Goal: Contribute content: Contribute content

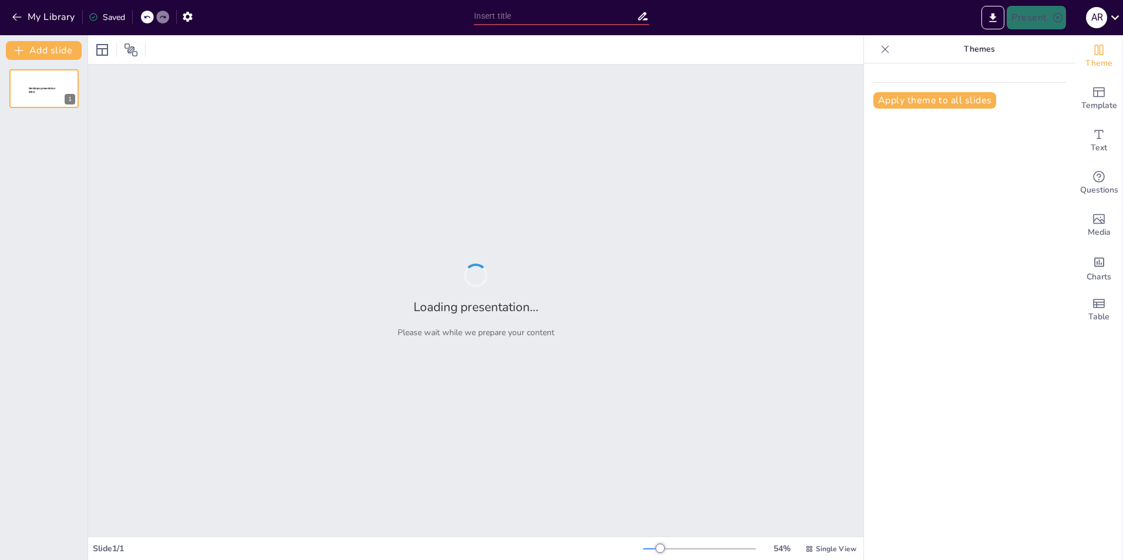
type input "Objetivos de Aprendizaje en Economía: Un Enfoque Integral"
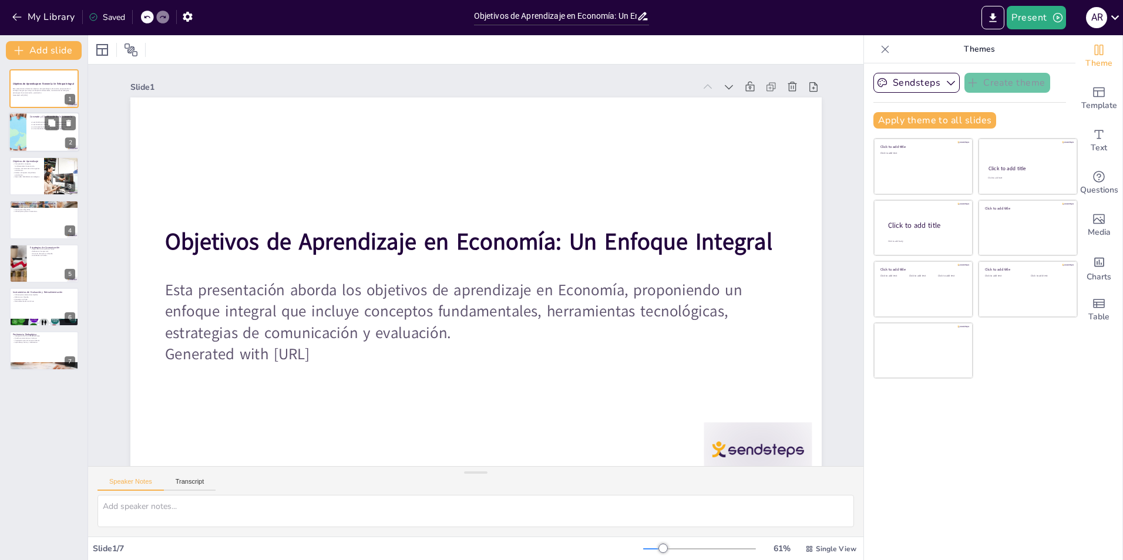
click at [33, 129] on p "La macroeconomía analiza variables agregadas." at bounding box center [53, 129] width 46 height 2
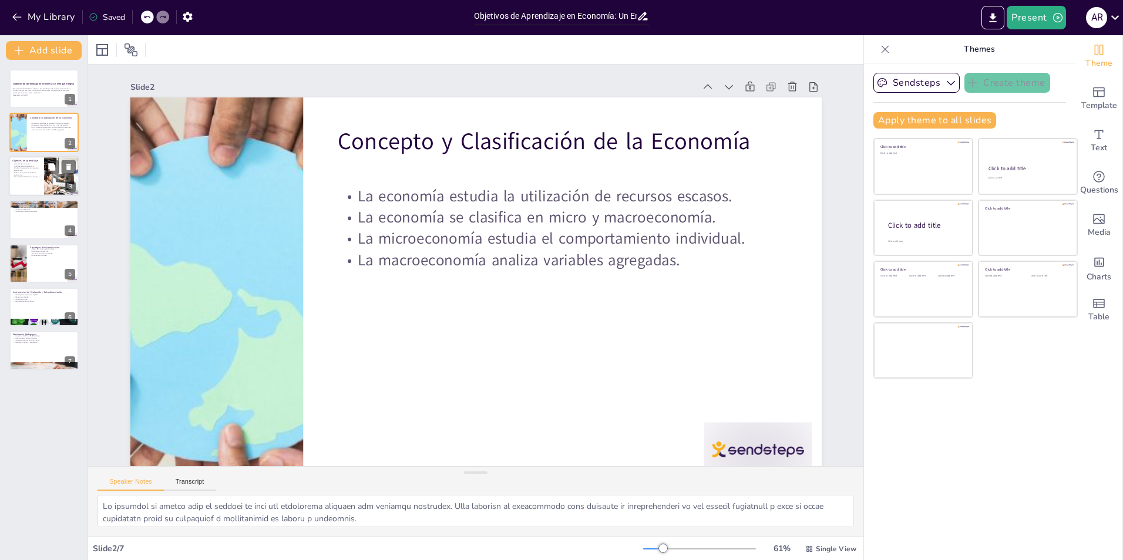
click at [33, 181] on div at bounding box center [44, 176] width 70 height 40
type textarea "La comprensión de los conceptos fundamentales es esencial para cualquier estudi…"
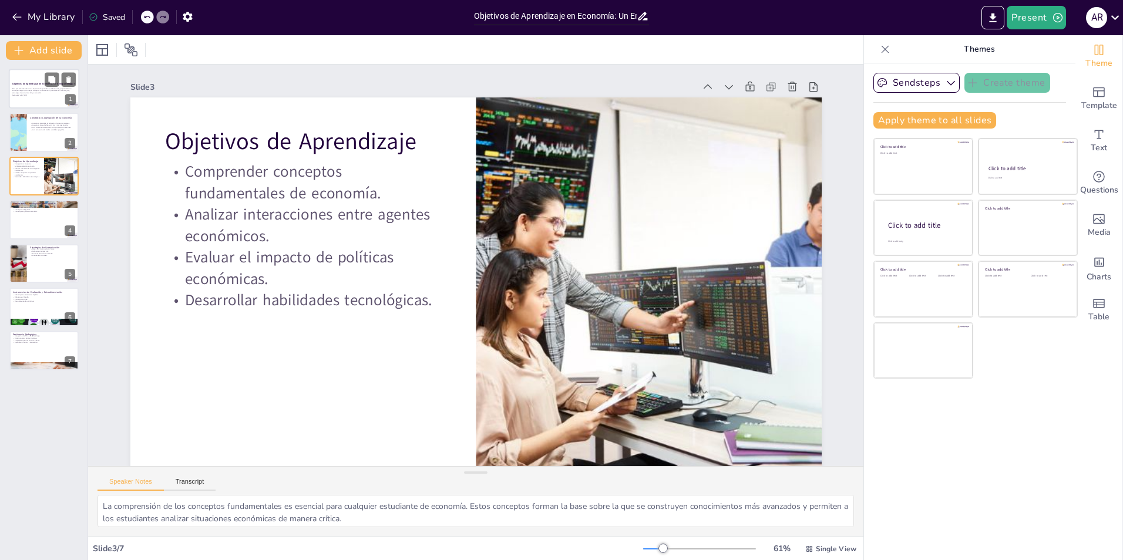
click at [41, 93] on p "Esta presentación aborda los objetivos de aprendizaje en Economía, proponiendo …" at bounding box center [43, 91] width 63 height 6
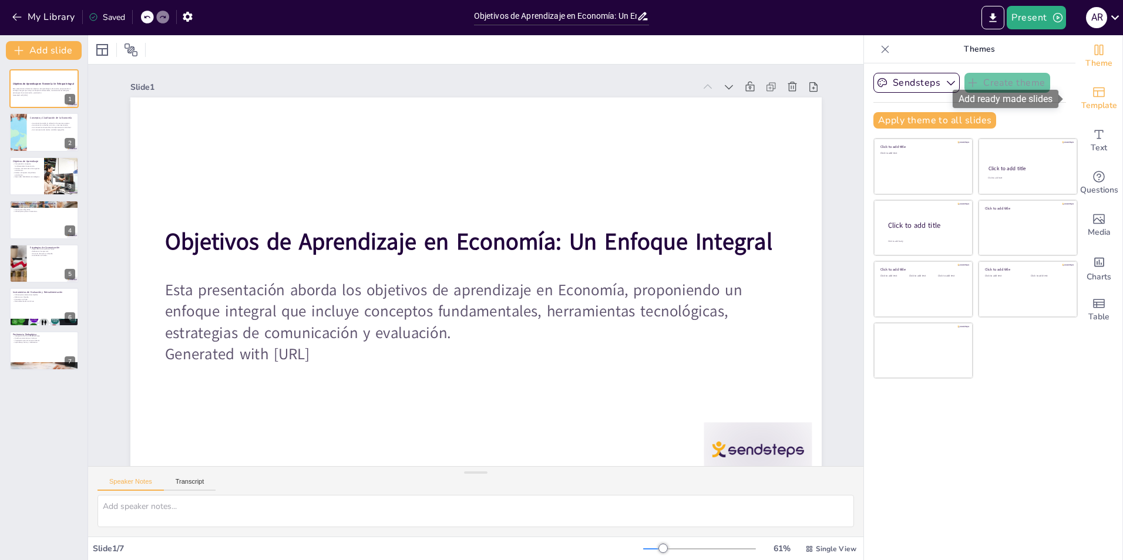
click at [1102, 97] on div "Template" at bounding box center [1099, 99] width 47 height 42
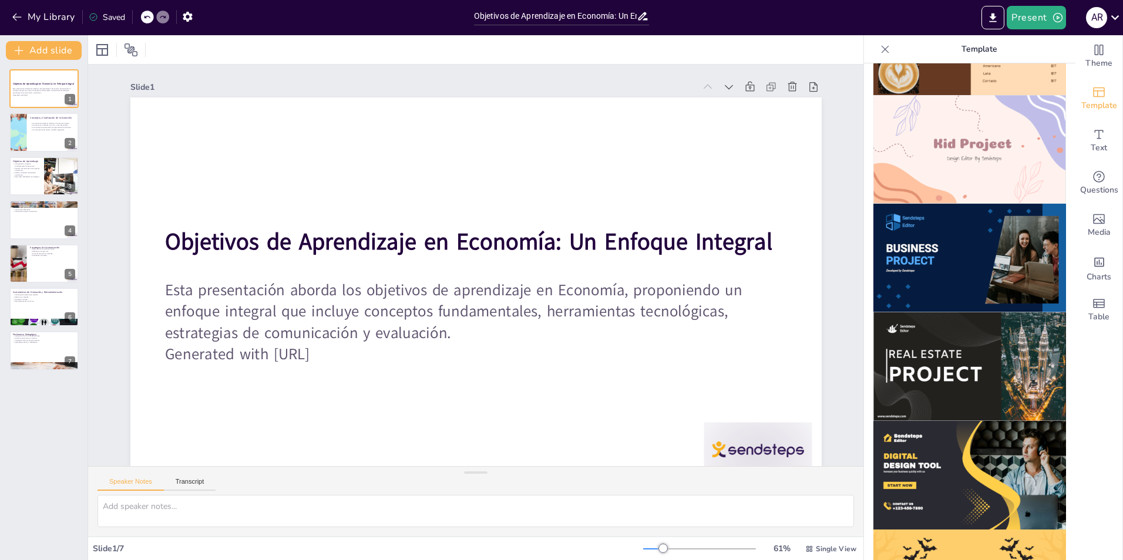
scroll to position [881, 0]
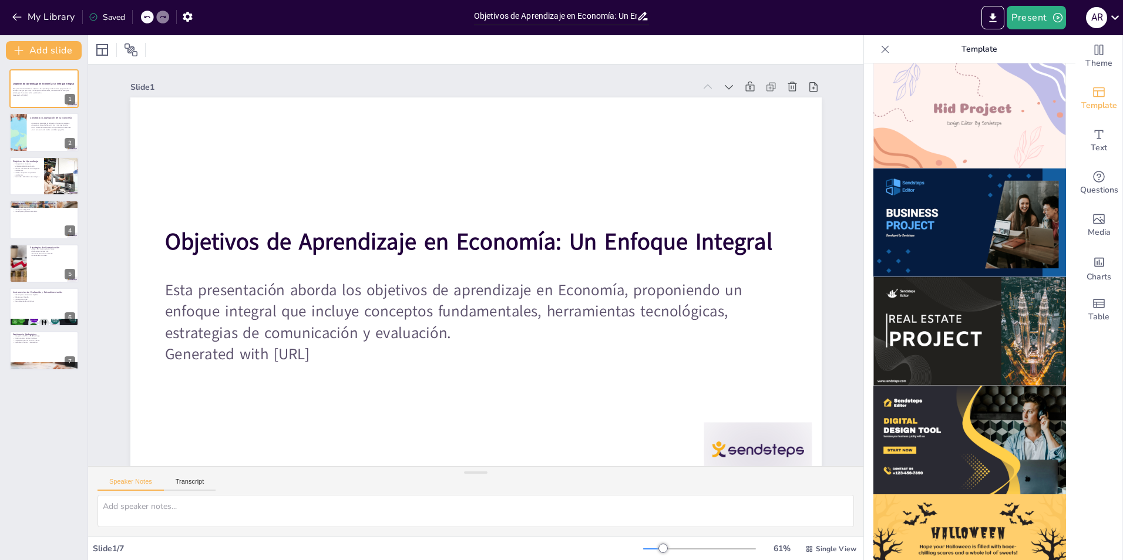
click at [952, 203] on img at bounding box center [970, 223] width 193 height 109
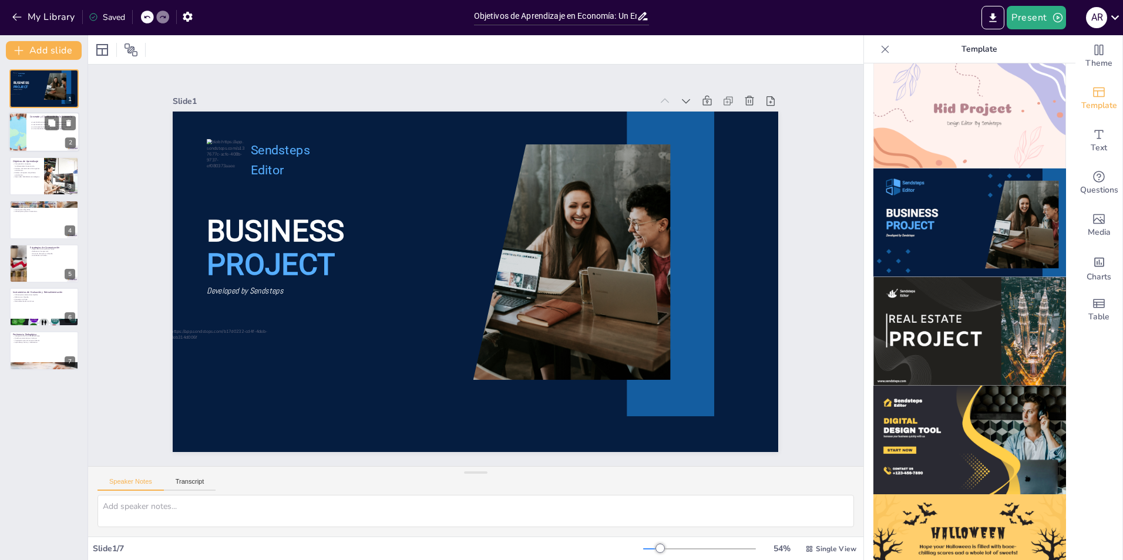
click at [38, 136] on div at bounding box center [44, 133] width 70 height 40
type textarea "La economía se define como el estudio de cómo las sociedades utilizan sus recur…"
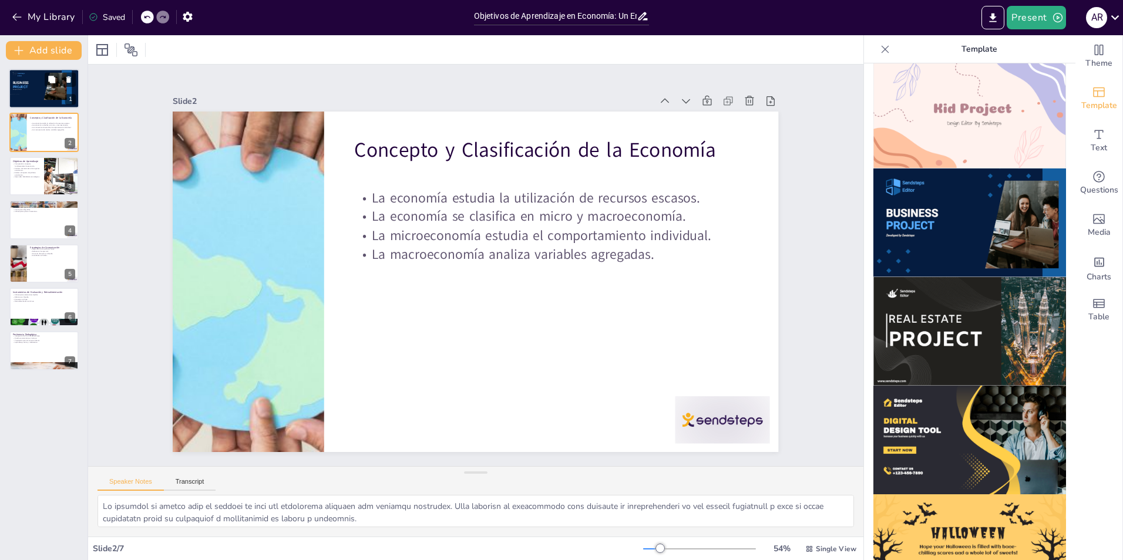
click at [39, 83] on div at bounding box center [44, 89] width 70 height 40
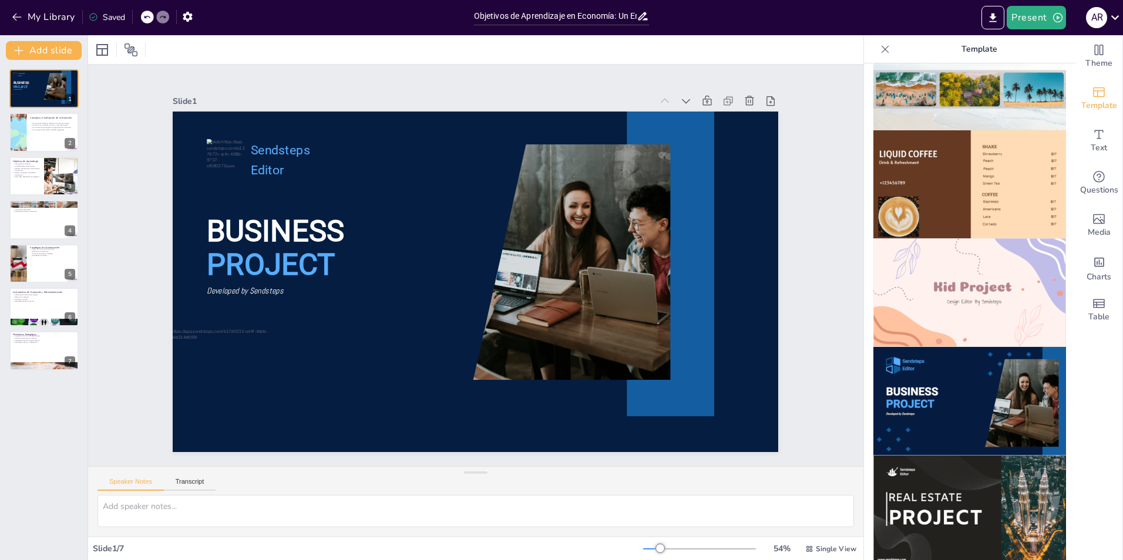
scroll to position [701, 0]
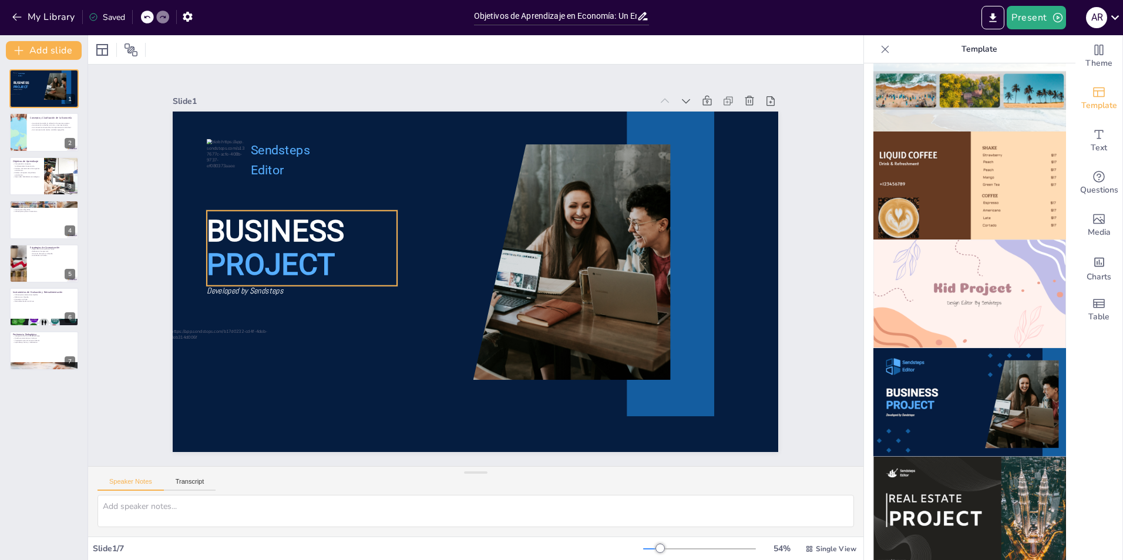
click at [545, 163] on span "PROJECT" at bounding box center [597, 100] width 104 height 125
click at [334, 243] on p "PROJECT" at bounding box center [326, 177] width 186 height 131
click at [334, 261] on p "PROJECT" at bounding box center [302, 246] width 193 height 61
click at [439, 106] on icon at bounding box center [449, 96] width 20 height 20
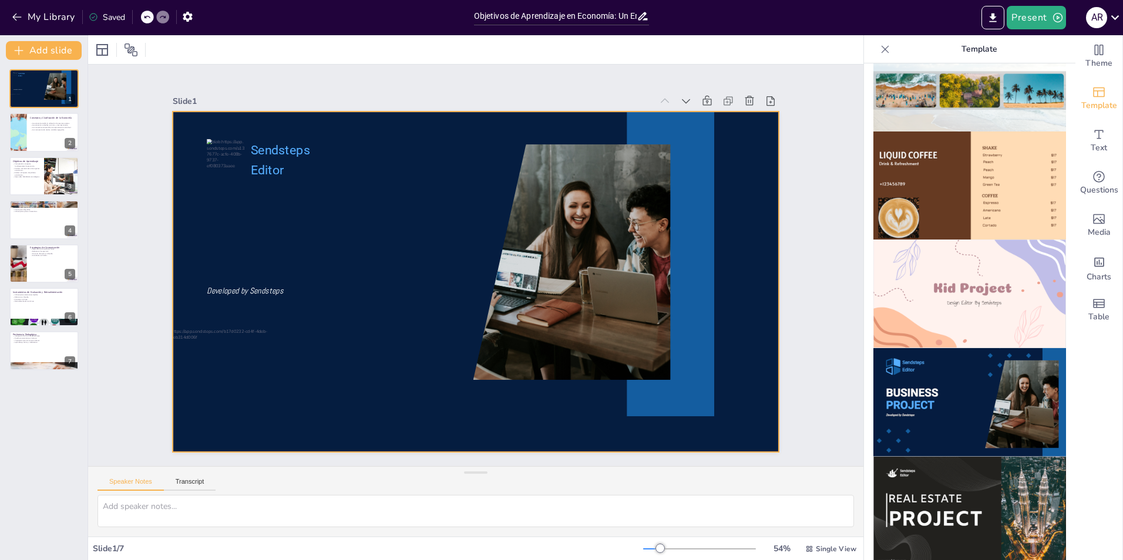
click at [267, 236] on div at bounding box center [472, 281] width 663 height 459
click at [1092, 139] on icon "Add text boxes" at bounding box center [1099, 134] width 14 height 14
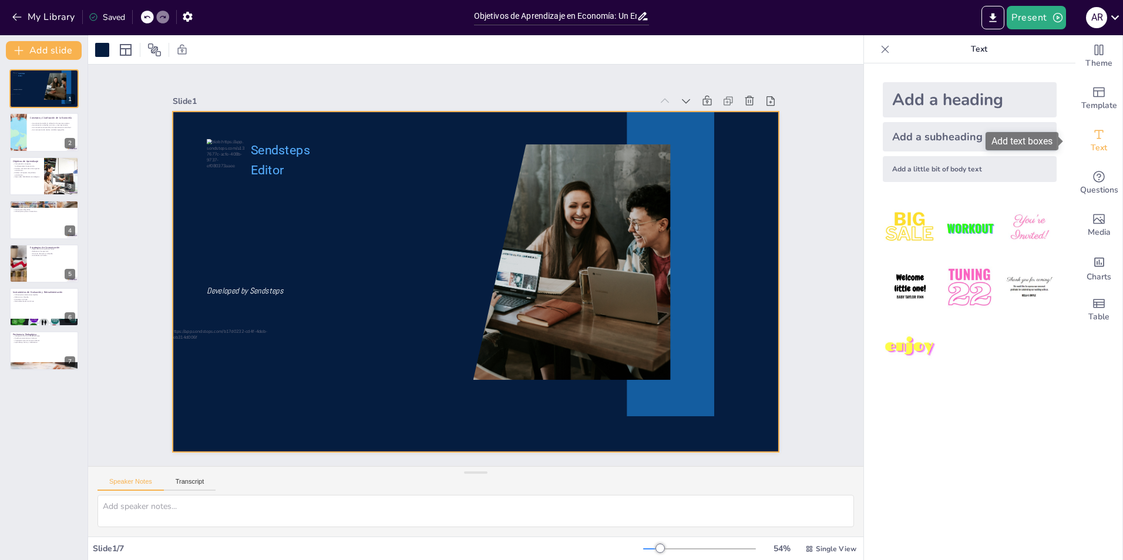
click at [1011, 140] on div "Add text boxes" at bounding box center [1022, 141] width 73 height 18
click at [920, 140] on div "Add a subheading" at bounding box center [970, 136] width 174 height 29
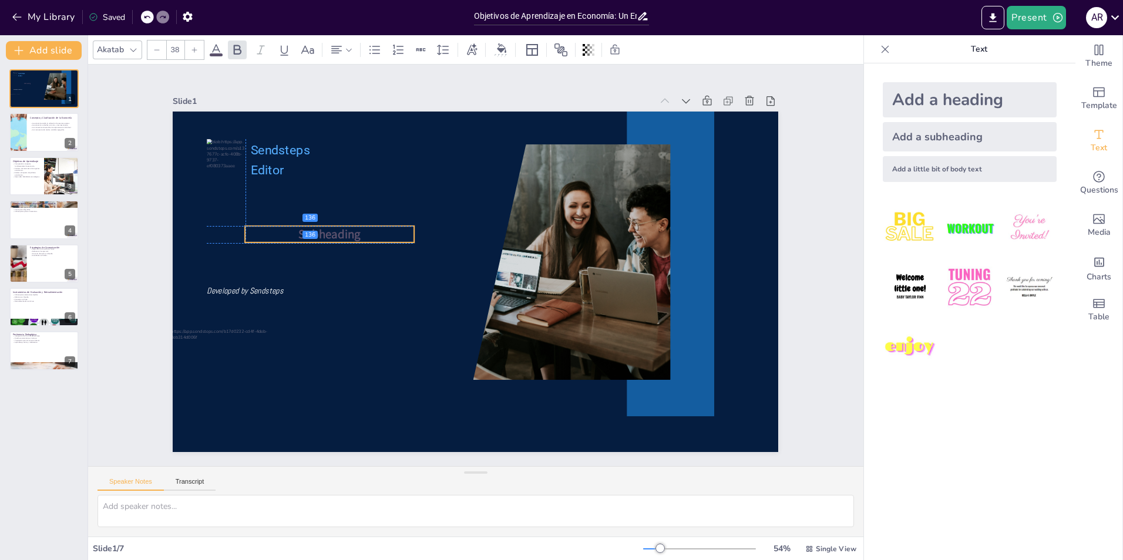
drag, startPoint x: 442, startPoint y: 279, endPoint x: 295, endPoint y: 229, distance: 155.9
click at [307, 219] on span "Subheading" at bounding box center [339, 204] width 64 height 29
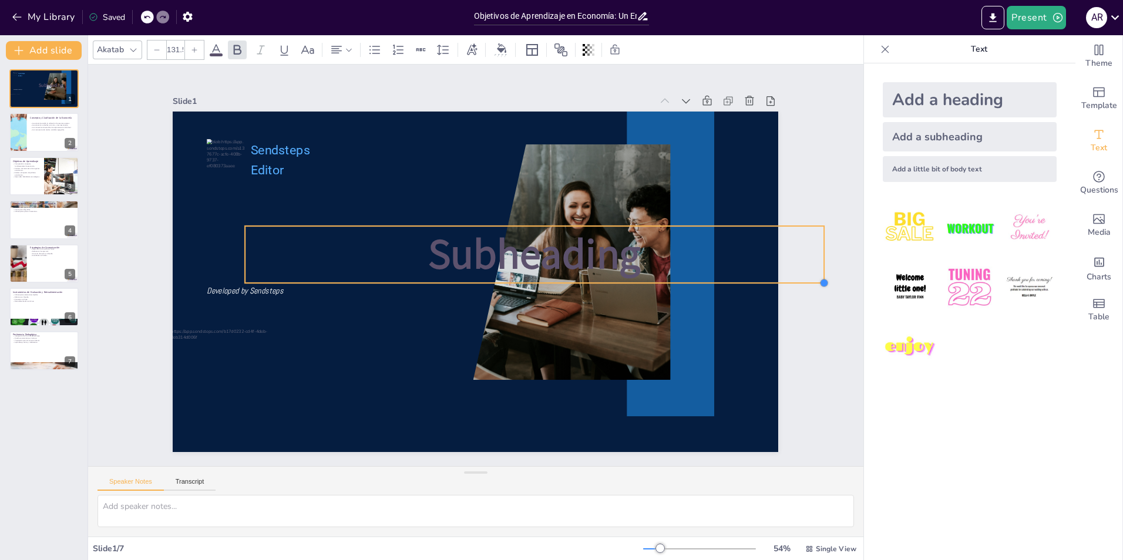
type input "132.8"
drag, startPoint x: 406, startPoint y: 239, endPoint x: 422, endPoint y: 281, distance: 44.6
click at [422, 281] on div "Sendsteps Editor Developed by Sendsteps Subheading" at bounding box center [465, 277] width 678 height 659
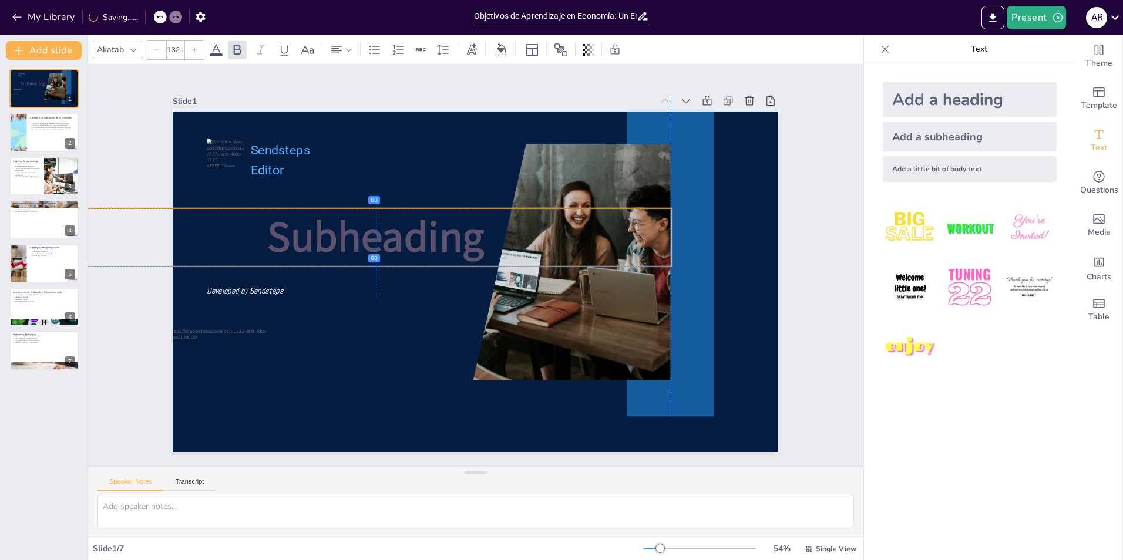
drag, startPoint x: 422, startPoint y: 254, endPoint x: 256, endPoint y: 239, distance: 167.0
click at [277, 239] on p "Subheading" at bounding box center [450, 165] width 346 height 541
click at [478, 233] on p "Subheading" at bounding box center [421, 178] width 478 height 439
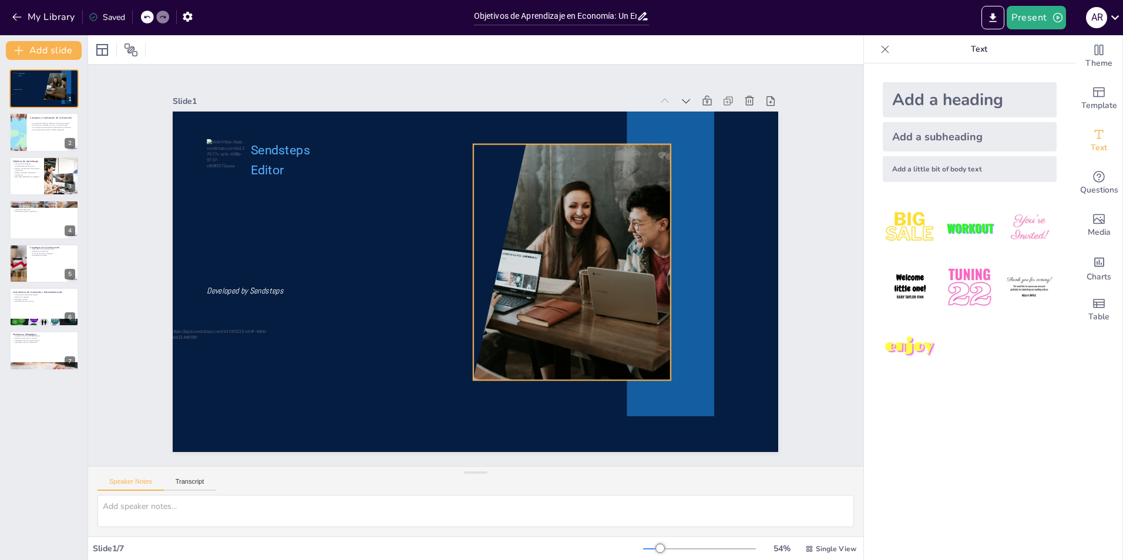
click at [440, 241] on div at bounding box center [470, 280] width 681 height 511
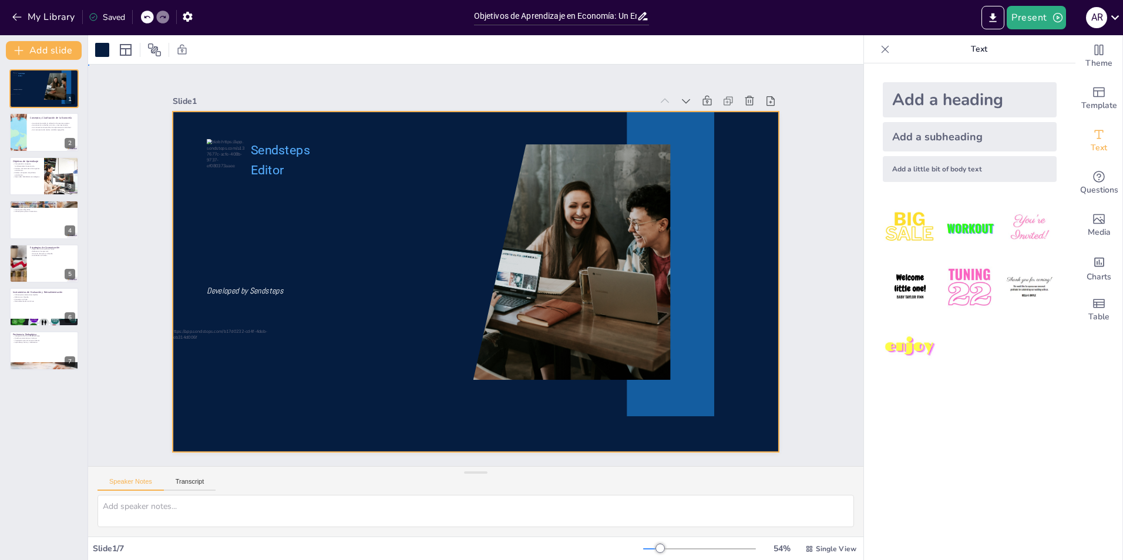
click at [364, 233] on div at bounding box center [470, 280] width 681 height 511
click at [945, 170] on div "Add a little bit of body text" at bounding box center [970, 169] width 174 height 26
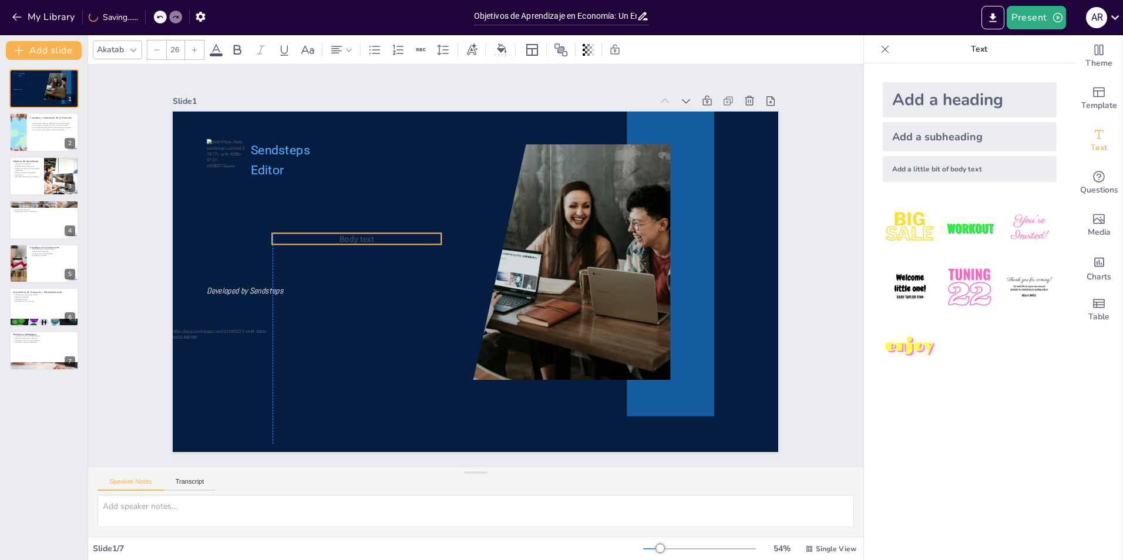
drag, startPoint x: 495, startPoint y: 277, endPoint x: 380, endPoint y: 234, distance: 123.4
click at [465, 305] on p "Body text" at bounding box center [512, 381] width 95 height 152
click at [362, 214] on span "Body text" at bounding box center [371, 203] width 36 height 21
click at [454, 163] on span "Body text" at bounding box center [464, 144] width 21 height 36
click at [586, 289] on icon at bounding box center [594, 297] width 16 height 16
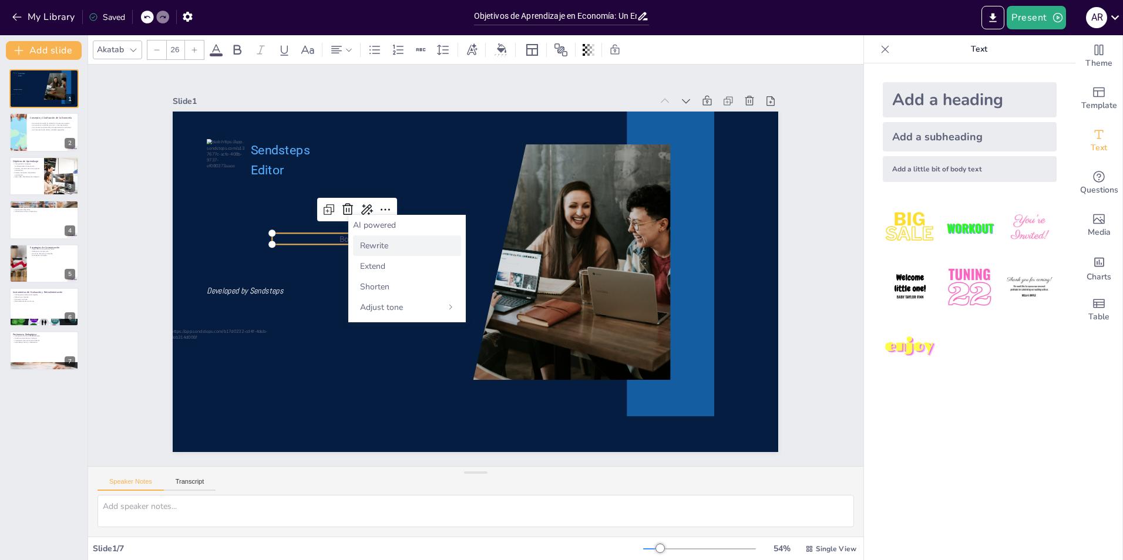
click at [371, 244] on span "Rewrite" at bounding box center [374, 245] width 28 height 11
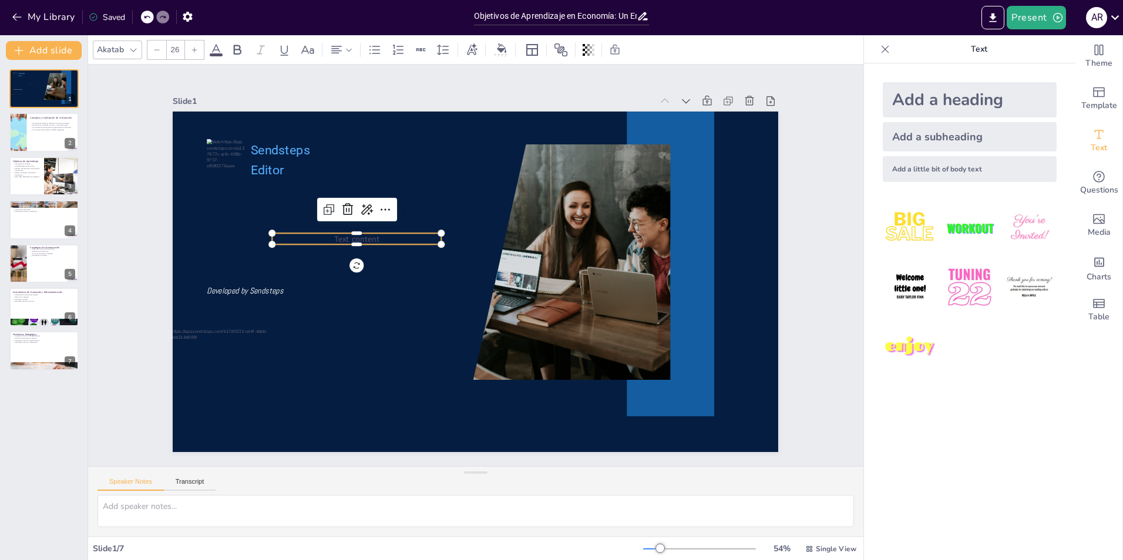
click at [341, 234] on span "Text content" at bounding box center [360, 227] width 46 height 16
click at [572, 286] on span "Text content" at bounding box center [594, 291] width 45 height 11
click at [355, 207] on span "Text content" at bounding box center [378, 193] width 46 height 29
click at [385, 186] on span "Text content" at bounding box center [405, 166] width 41 height 39
click at [342, 225] on span "Text content" at bounding box center [365, 214] width 47 height 21
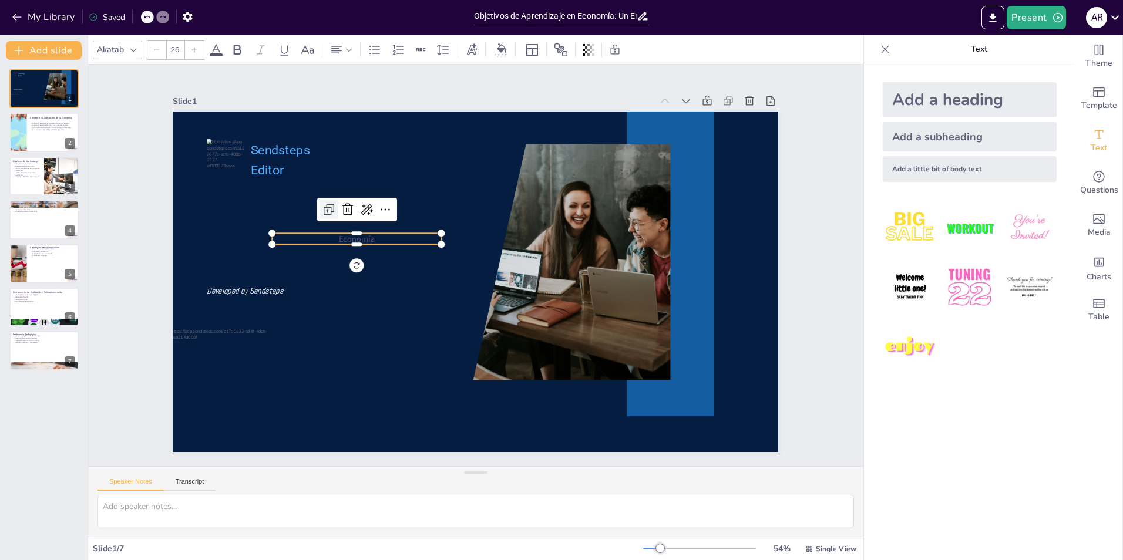
click at [380, 144] on icon at bounding box center [390, 134] width 20 height 20
click at [489, 122] on icon at bounding box center [497, 114] width 16 height 16
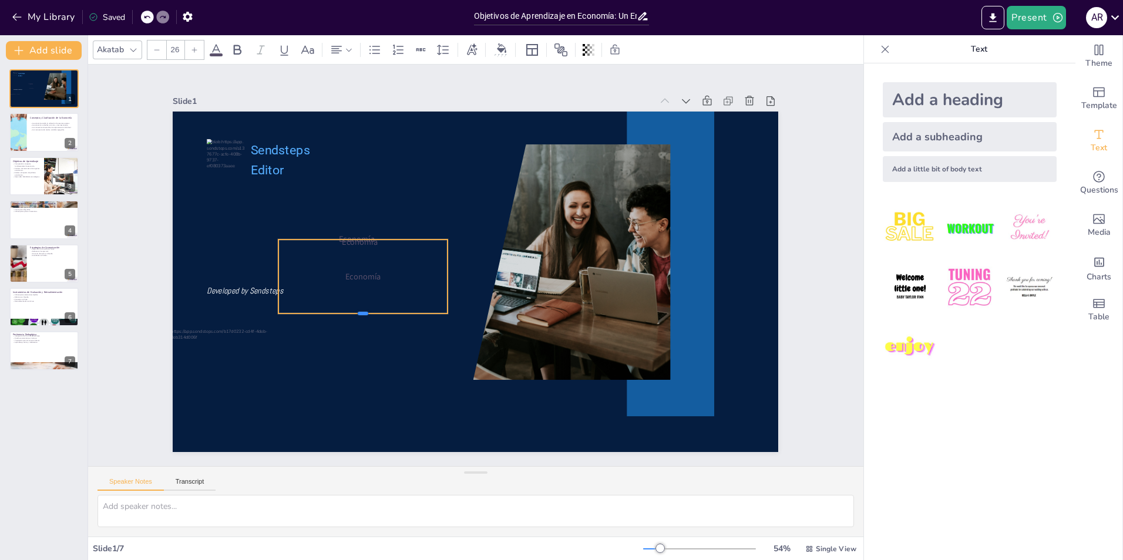
drag, startPoint x: 353, startPoint y: 246, endPoint x: 351, endPoint y: 309, distance: 62.9
click at [351, 309] on div at bounding box center [354, 294] width 167 height 44
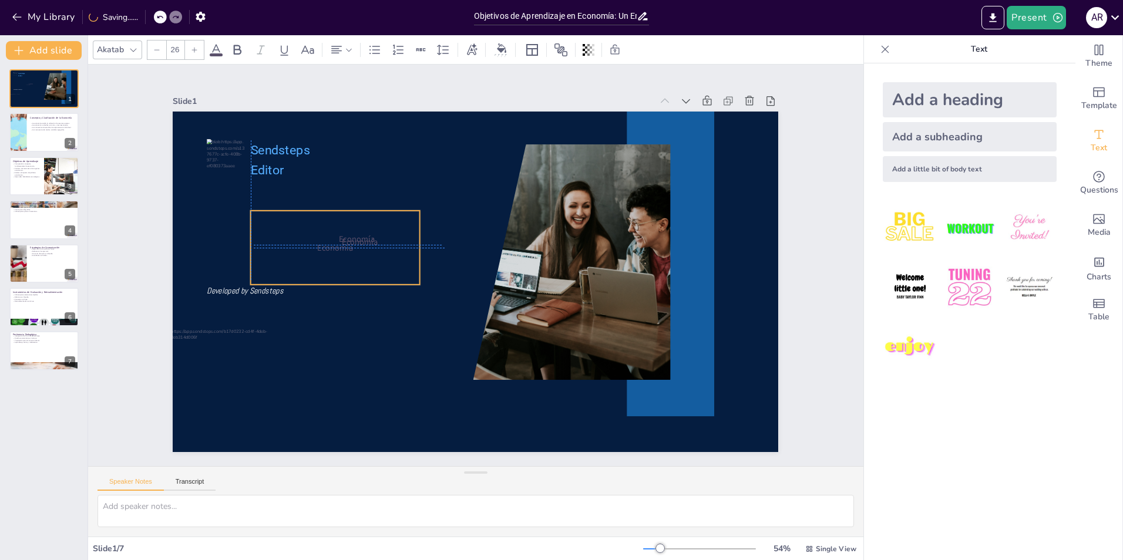
drag, startPoint x: 370, startPoint y: 283, endPoint x: 345, endPoint y: 249, distance: 41.6
click at [345, 249] on div "Economía" at bounding box center [338, 233] width 176 height 92
click at [198, 50] on div at bounding box center [194, 50] width 19 height 19
click at [194, 53] on div at bounding box center [194, 50] width 19 height 19
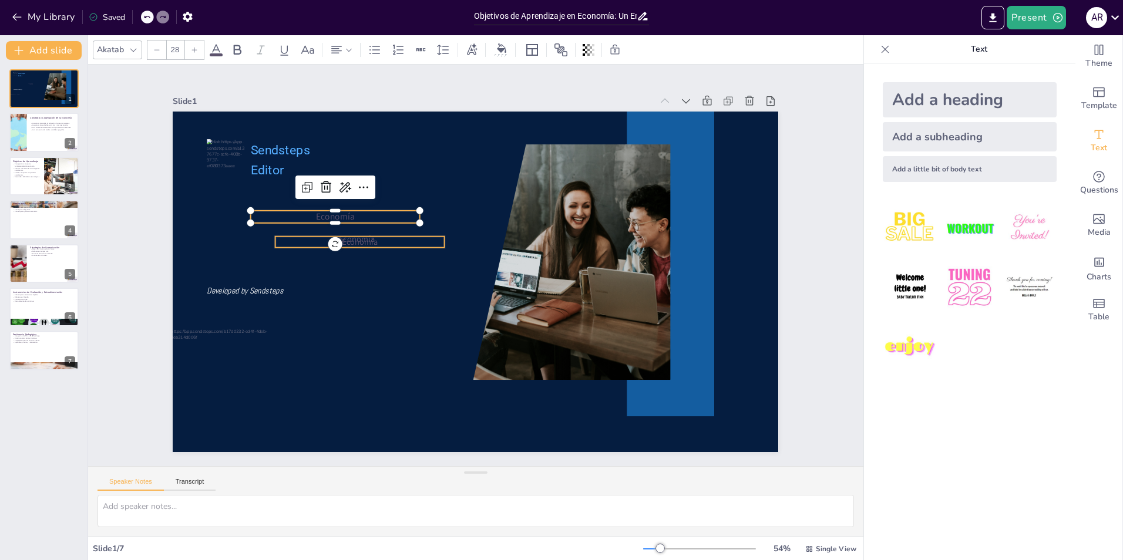
click at [352, 238] on span "Economía" at bounding box center [363, 230] width 36 height 15
type input "26"
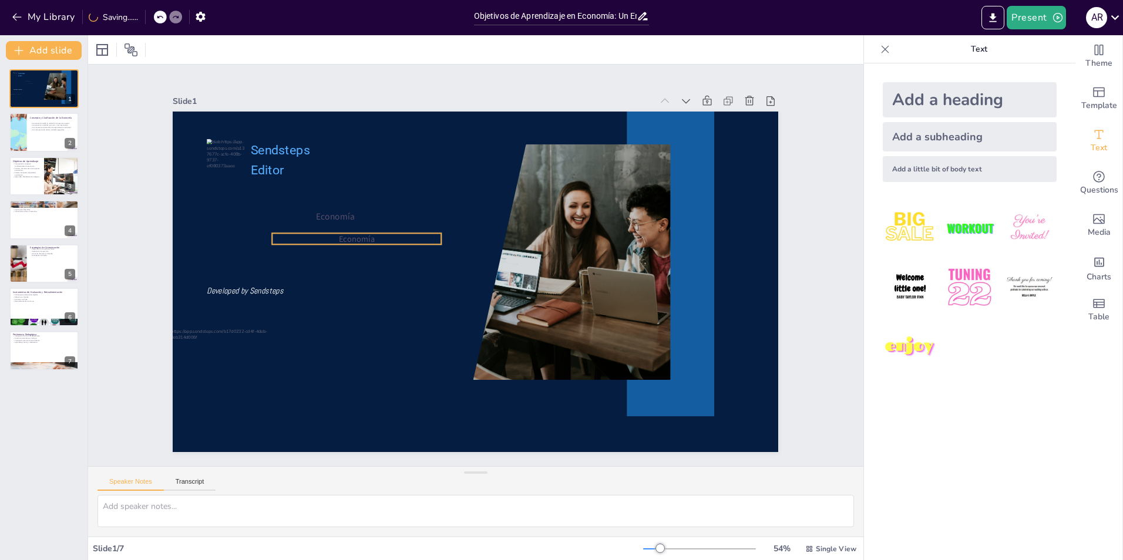
click at [350, 233] on span "Economía" at bounding box center [360, 226] width 36 height 15
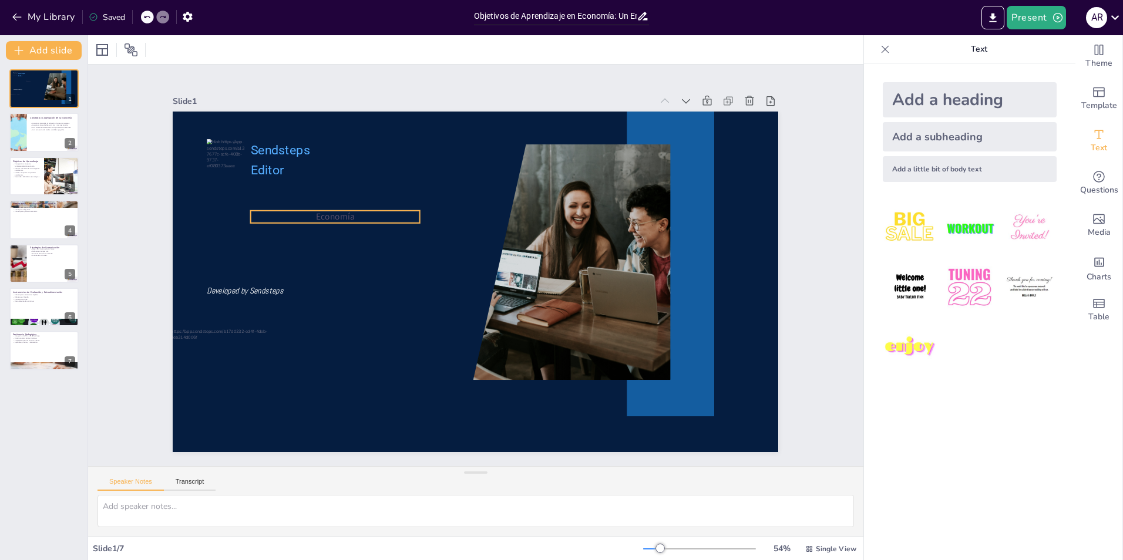
click at [333, 211] on span "Economía" at bounding box center [341, 202] width 39 height 16
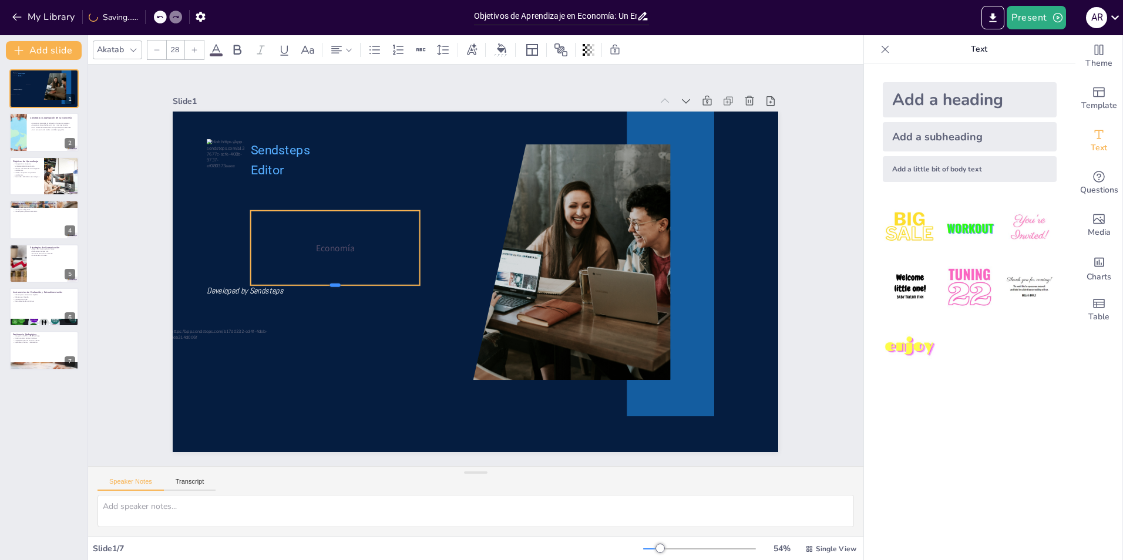
drag, startPoint x: 328, startPoint y: 221, endPoint x: 337, endPoint y: 283, distance: 62.9
click at [337, 283] on div at bounding box center [333, 260] width 167 height 45
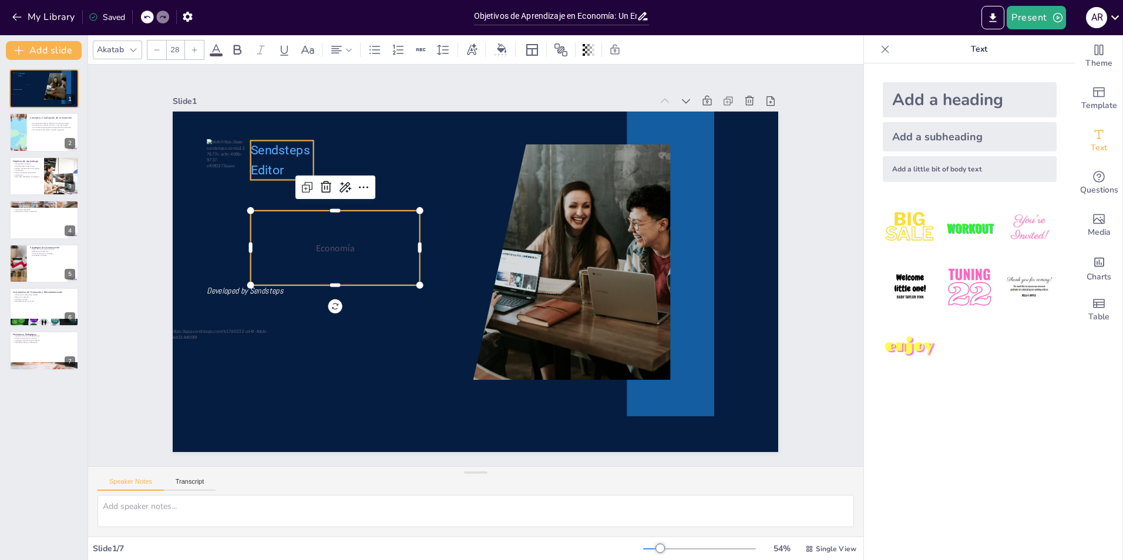
click at [261, 158] on span "Editor" at bounding box center [278, 149] width 35 height 18
type input "39.9"
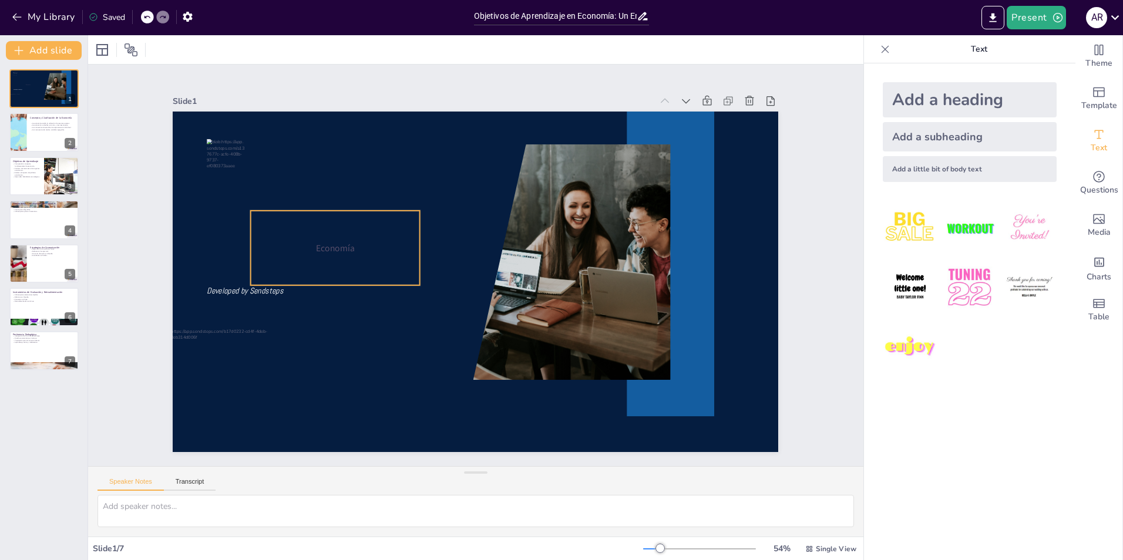
click at [361, 254] on div "Economía" at bounding box center [338, 233] width 176 height 92
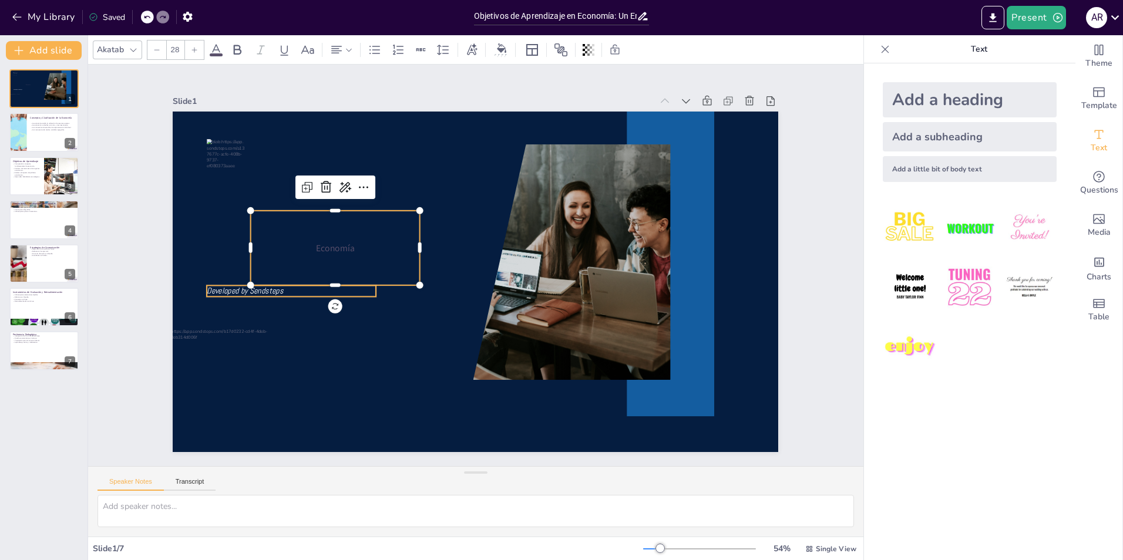
type input "26"
click at [445, 73] on span "Developed by Sendsteps" at bounding box center [450, 34] width 11 height 76
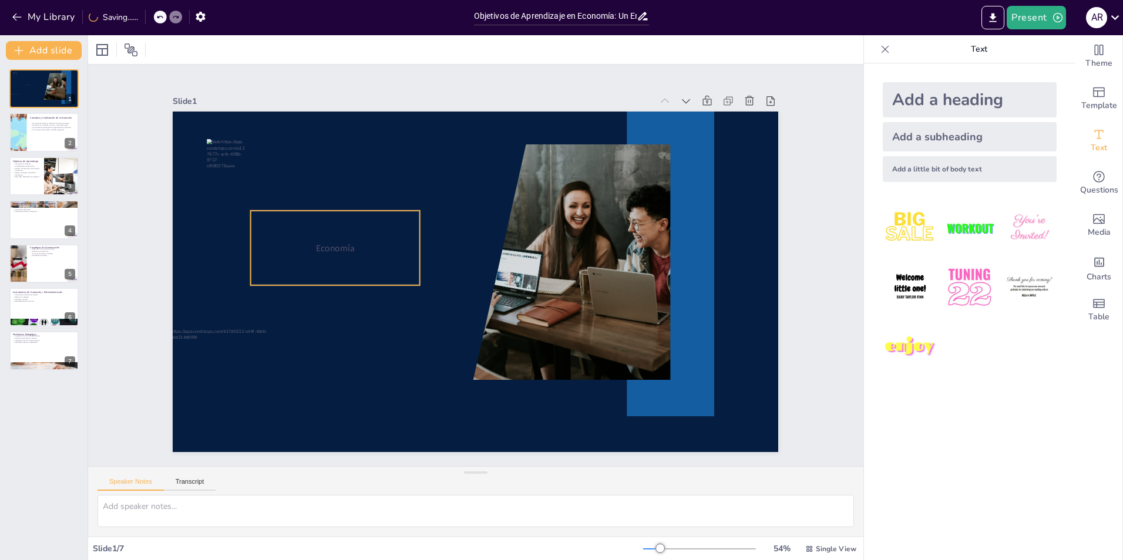
click at [320, 250] on div "Economía" at bounding box center [348, 205] width 184 height 123
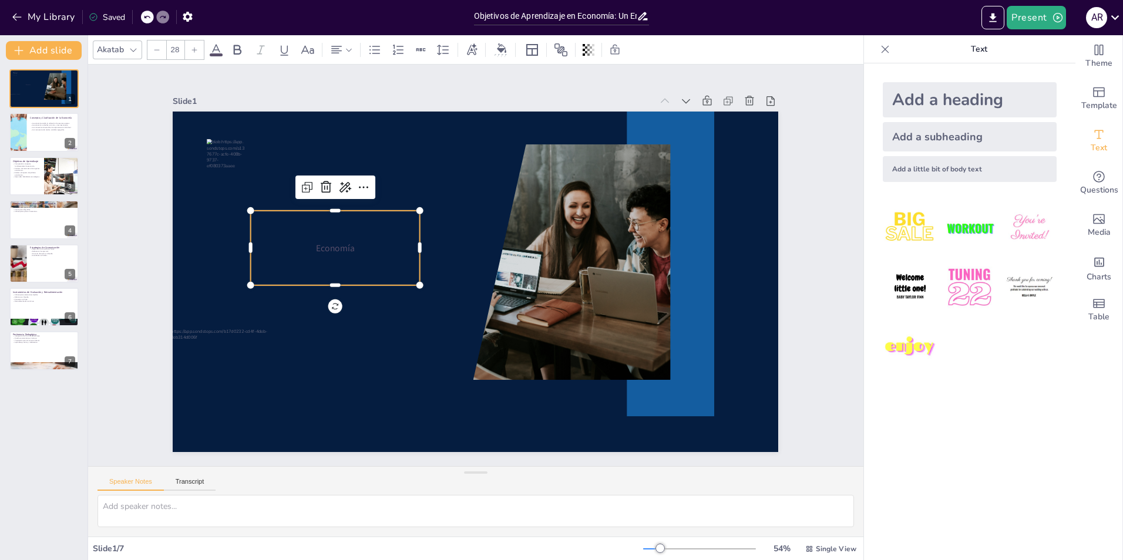
click at [224, 52] on div "Akatab 28" at bounding box center [364, 50] width 542 height 20
click at [218, 52] on icon at bounding box center [216, 50] width 14 height 14
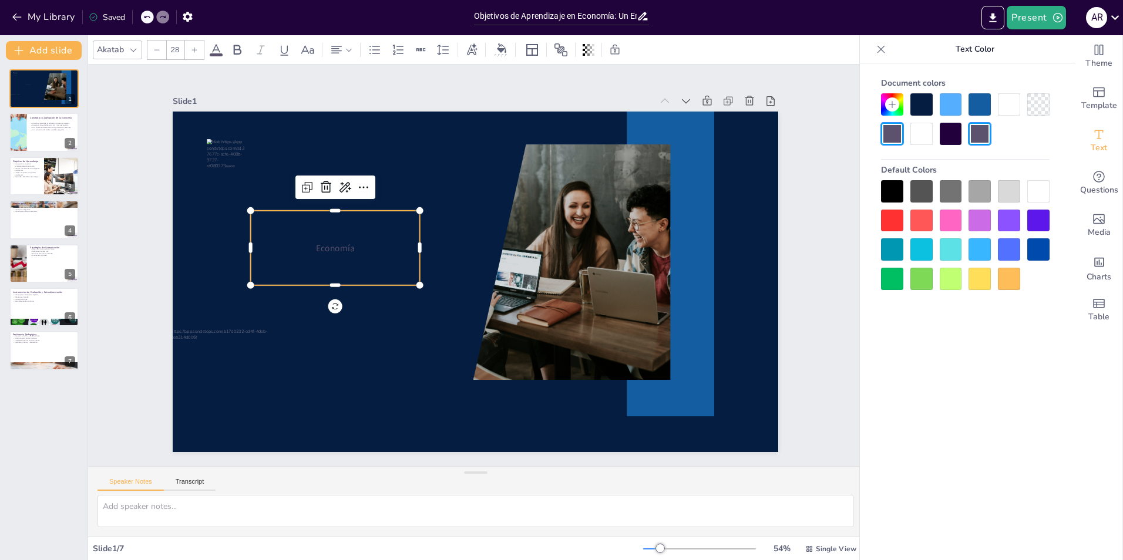
click at [931, 130] on div at bounding box center [922, 134] width 22 height 22
click at [194, 51] on icon at bounding box center [194, 49] width 5 height 5
click at [195, 48] on icon at bounding box center [194, 49] width 7 height 7
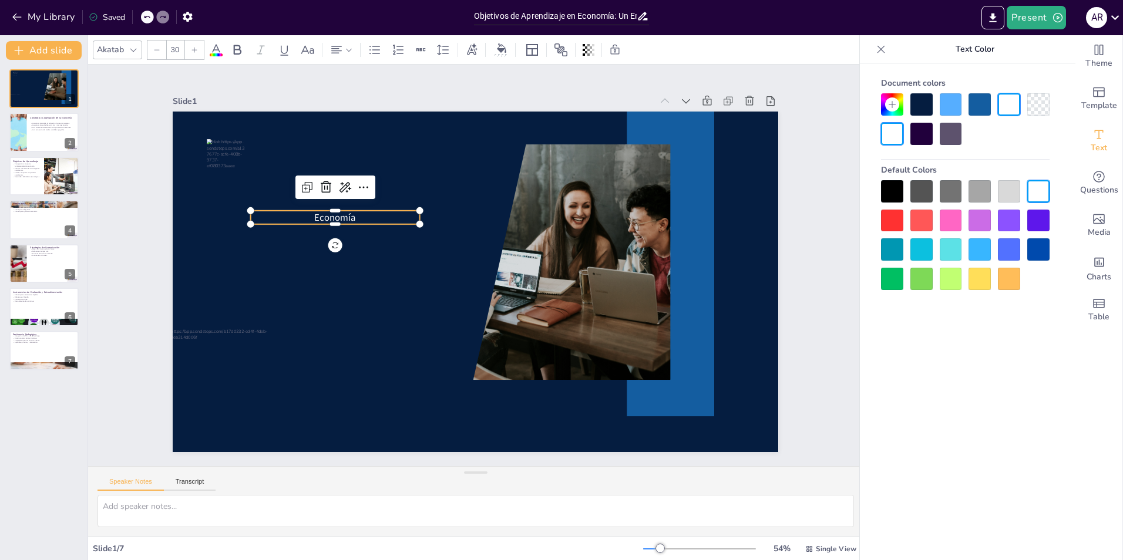
click at [195, 48] on icon at bounding box center [194, 49] width 7 height 7
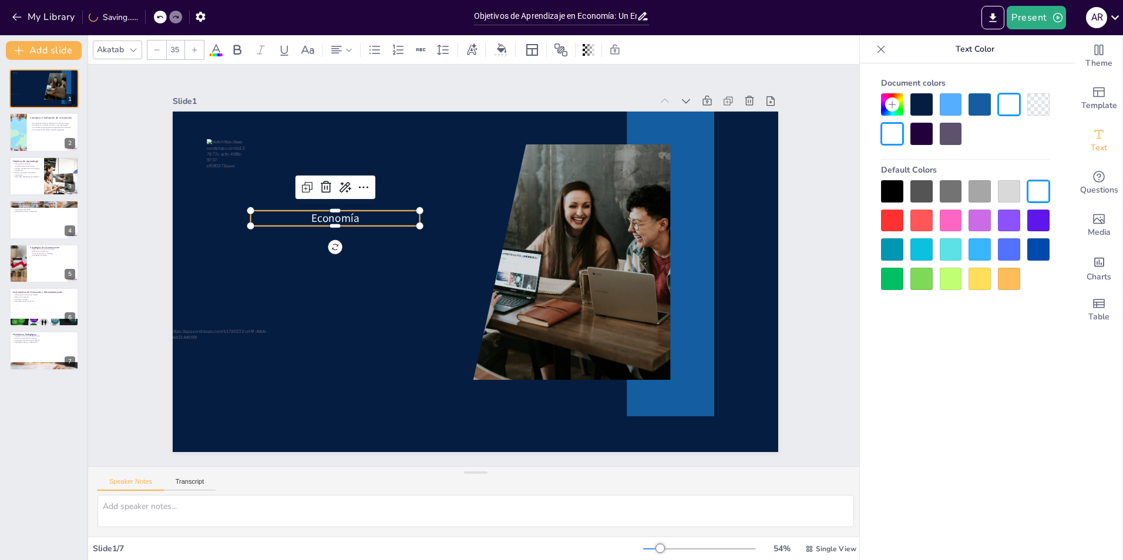
click at [194, 49] on icon at bounding box center [194, 49] width 7 height 7
click at [177, 51] on input "37" at bounding box center [175, 50] width 16 height 19
click at [177, 54] on input "37" at bounding box center [175, 50] width 16 height 19
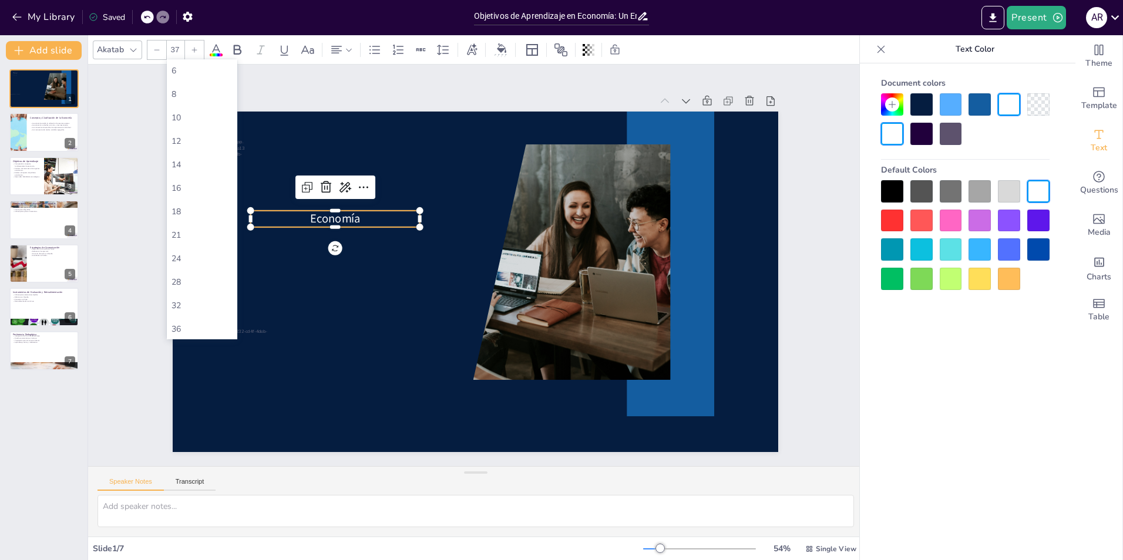
type input "3"
click at [197, 187] on div "72" at bounding box center [202, 186] width 61 height 11
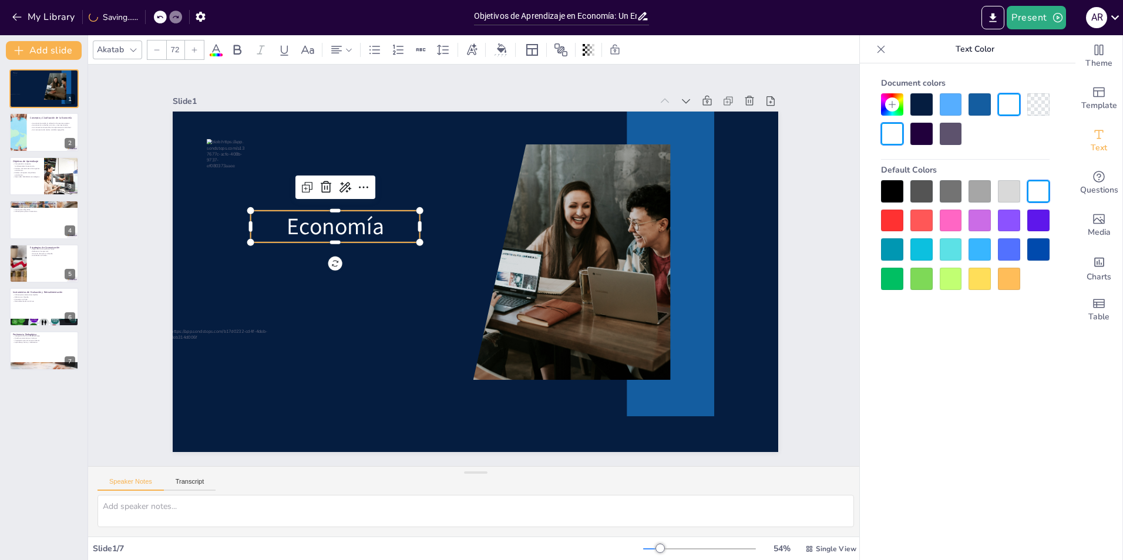
click at [192, 50] on icon at bounding box center [194, 49] width 7 height 7
click at [202, 51] on div at bounding box center [194, 50] width 19 height 19
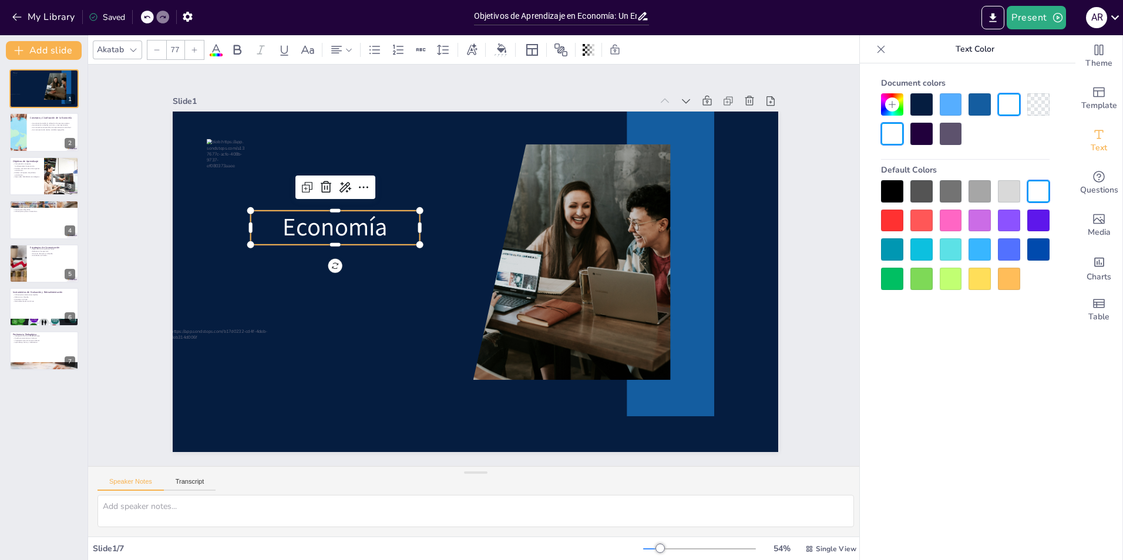
click at [202, 51] on div at bounding box center [194, 50] width 19 height 19
click at [197, 51] on icon at bounding box center [194, 49] width 7 height 7
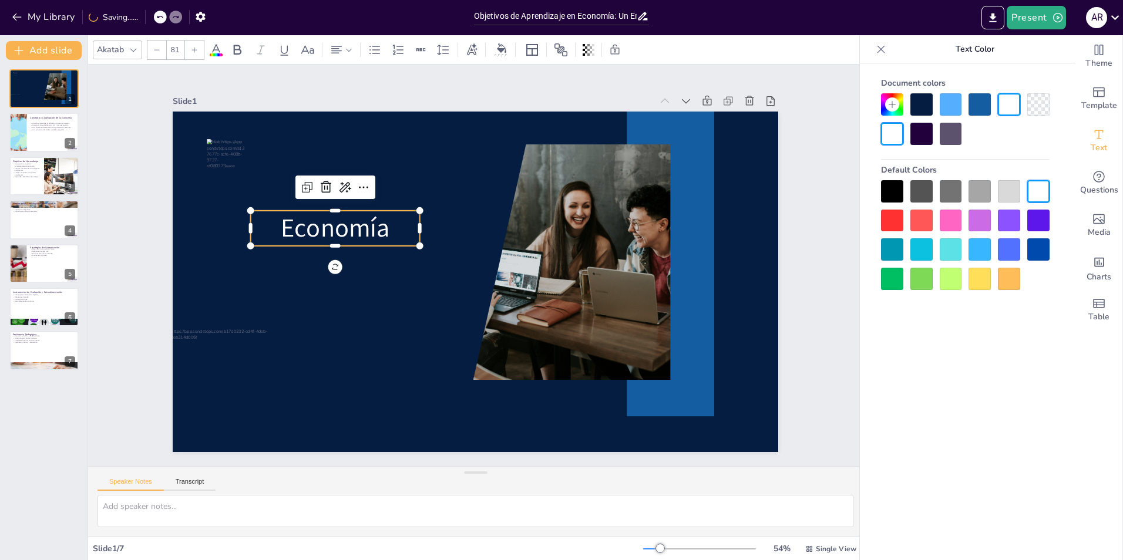
type input "82"
click at [401, 207] on p "Economía" at bounding box center [452, 122] width 102 height 169
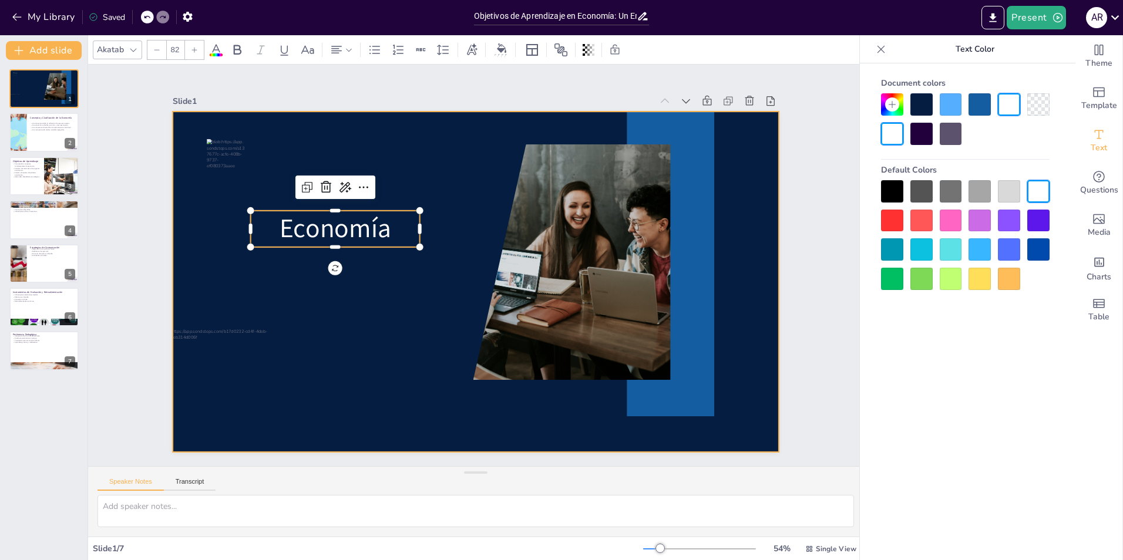
click at [397, 362] on div at bounding box center [470, 280] width 681 height 511
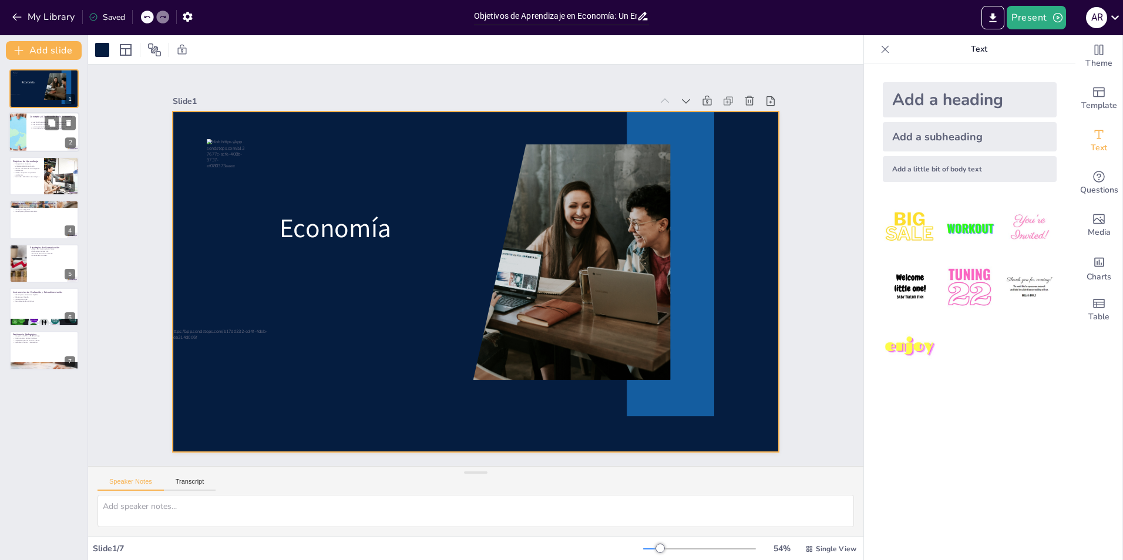
click at [36, 128] on p "La macroeconomía analiza variables agregadas." at bounding box center [53, 129] width 46 height 2
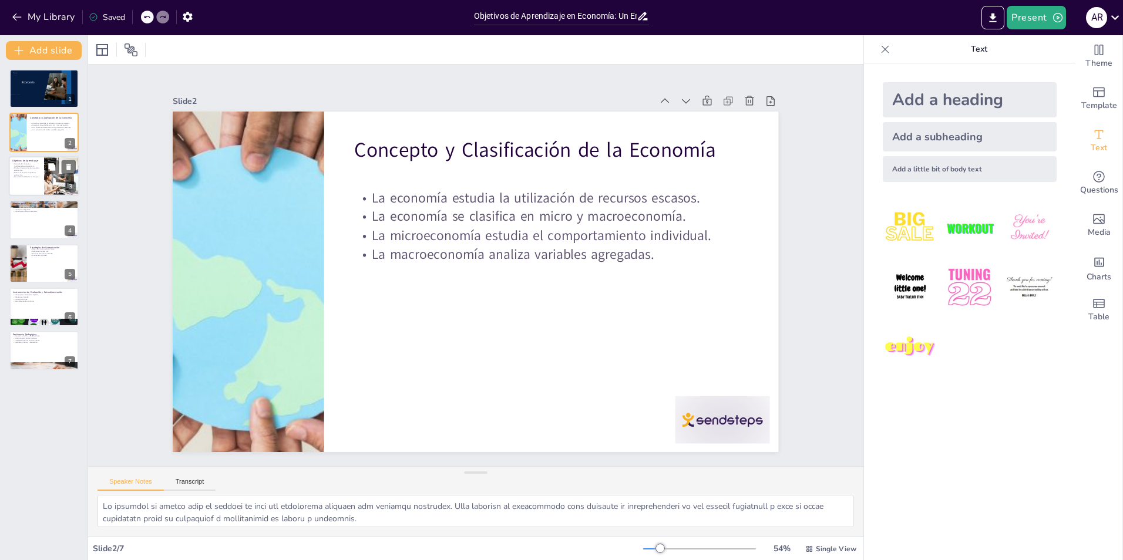
click at [47, 195] on div "Objetivos de Aprendizaje Comprender conceptos fundamentales de economía. Analiz…" at bounding box center [44, 176] width 70 height 40
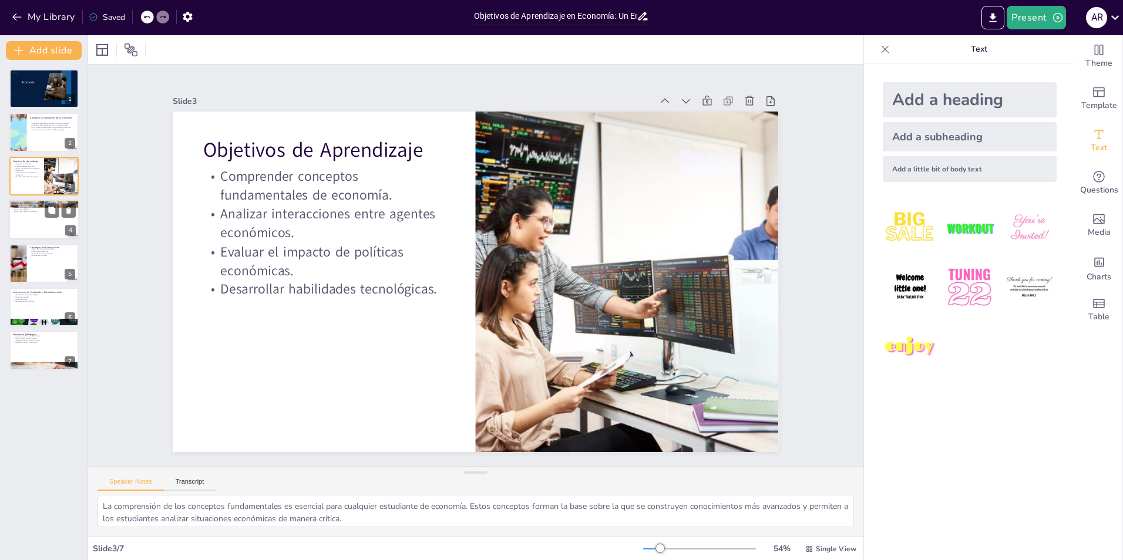
click at [39, 224] on div at bounding box center [44, 220] width 70 height 40
type textarea "Padlet es una herramienta excelente para fomentar la colaboración entre estudia…"
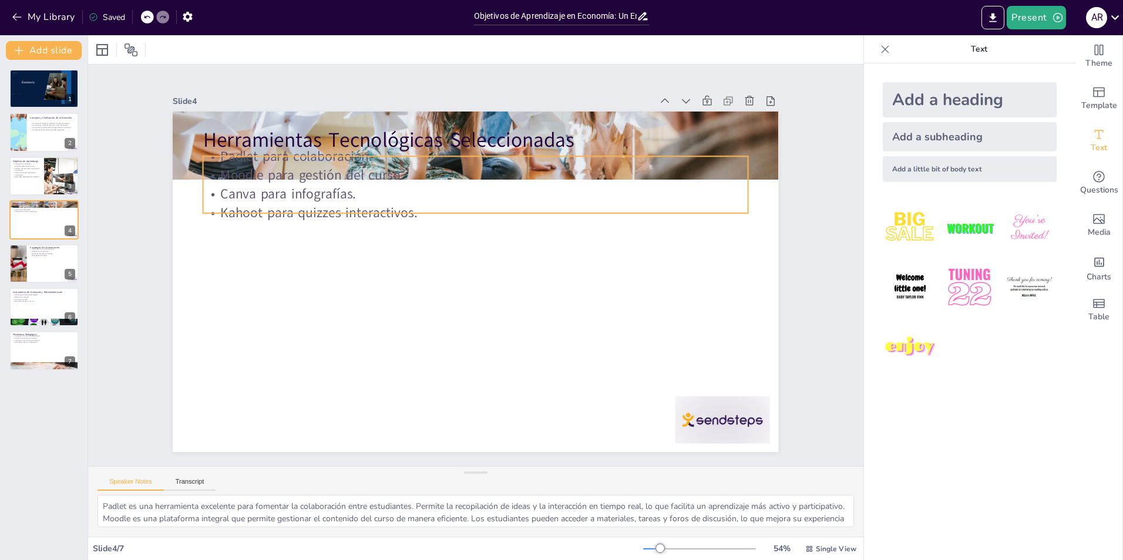
click at [291, 187] on p "Canva para infografías." at bounding box center [517, 207] width 452 height 335
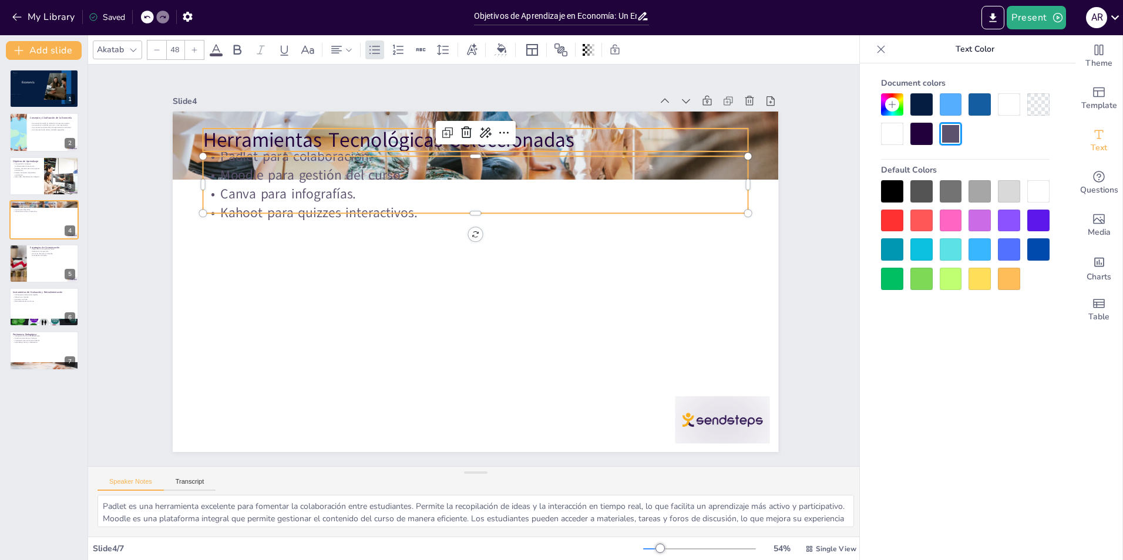
click at [436, 137] on p "Herramientas Tecnológicas Seleccionadas" at bounding box center [584, 202] width 297 height 486
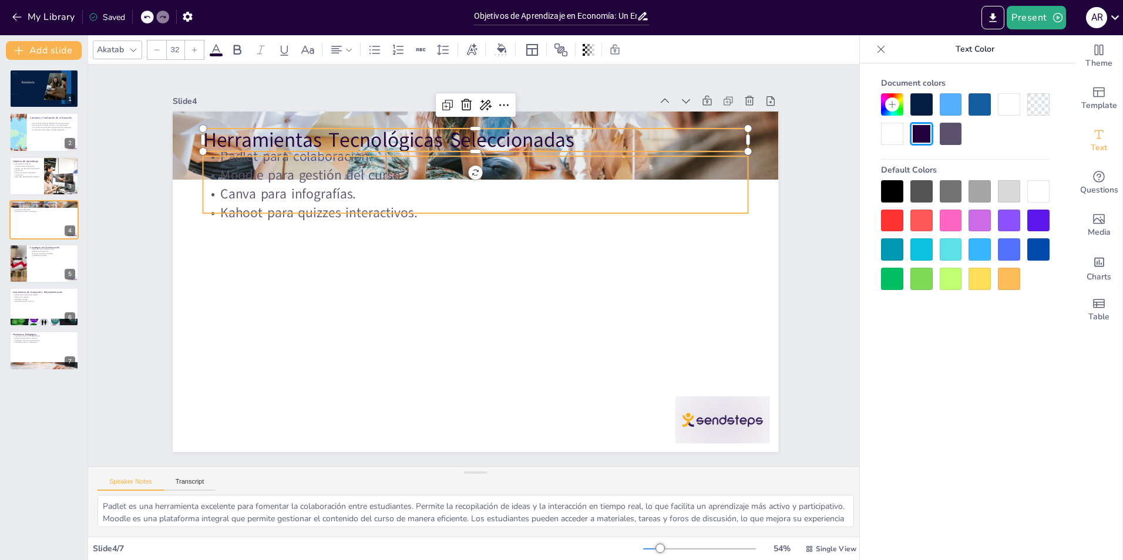
click at [283, 182] on p "Canva para infografías." at bounding box center [505, 200] width 506 height 239
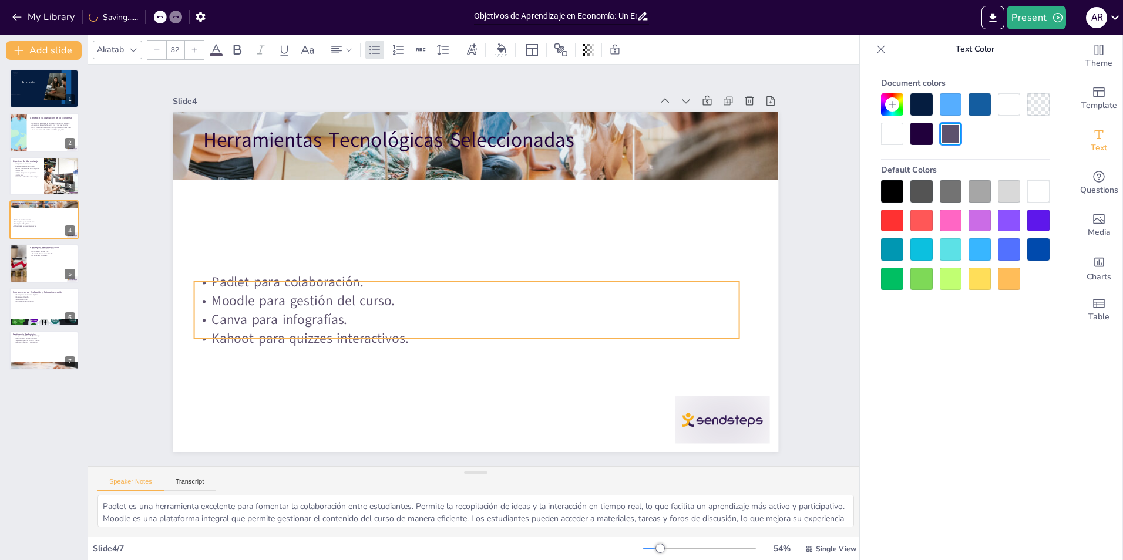
drag, startPoint x: 287, startPoint y: 169, endPoint x: 278, endPoint y: 297, distance: 127.8
click at [278, 297] on p "Moodle para gestión del curso." at bounding box center [453, 294] width 506 height 239
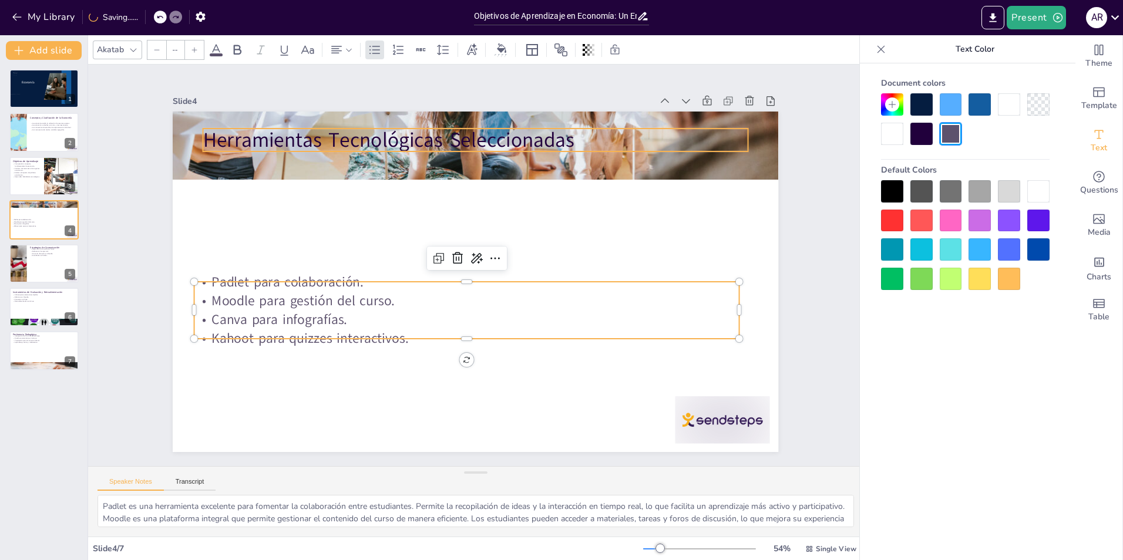
click at [354, 127] on p "Herramientas Tecnológicas Seleccionadas" at bounding box center [514, 147] width 527 height 196
type input "48"
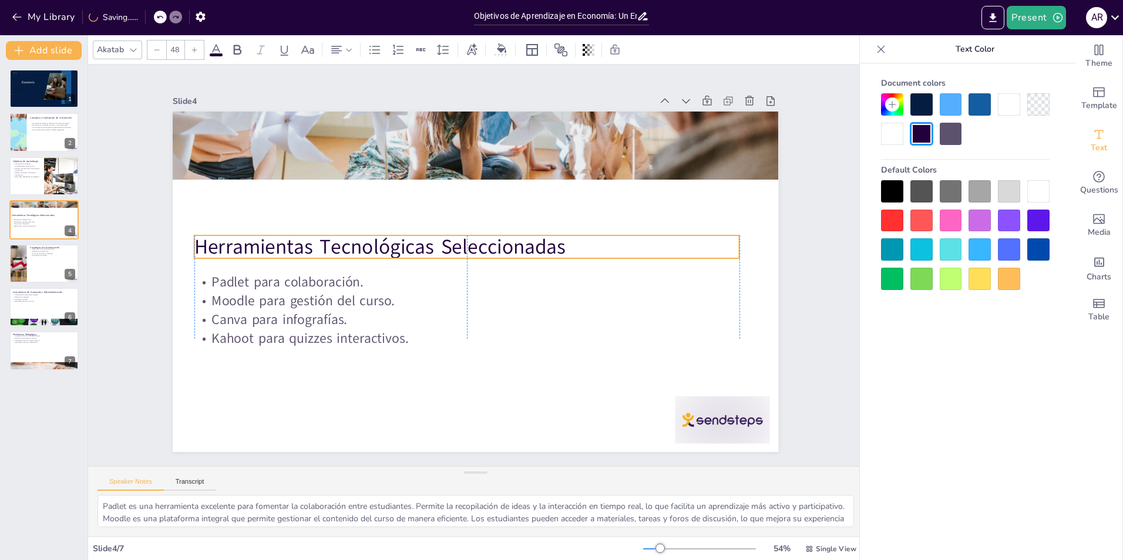
drag, startPoint x: 360, startPoint y: 144, endPoint x: 348, endPoint y: 240, distance: 96.4
click at [348, 240] on p "Herramientas Tecnológicas Seleccionadas" at bounding box center [468, 246] width 545 height 85
click at [718, 422] on div at bounding box center [705, 445] width 99 height 57
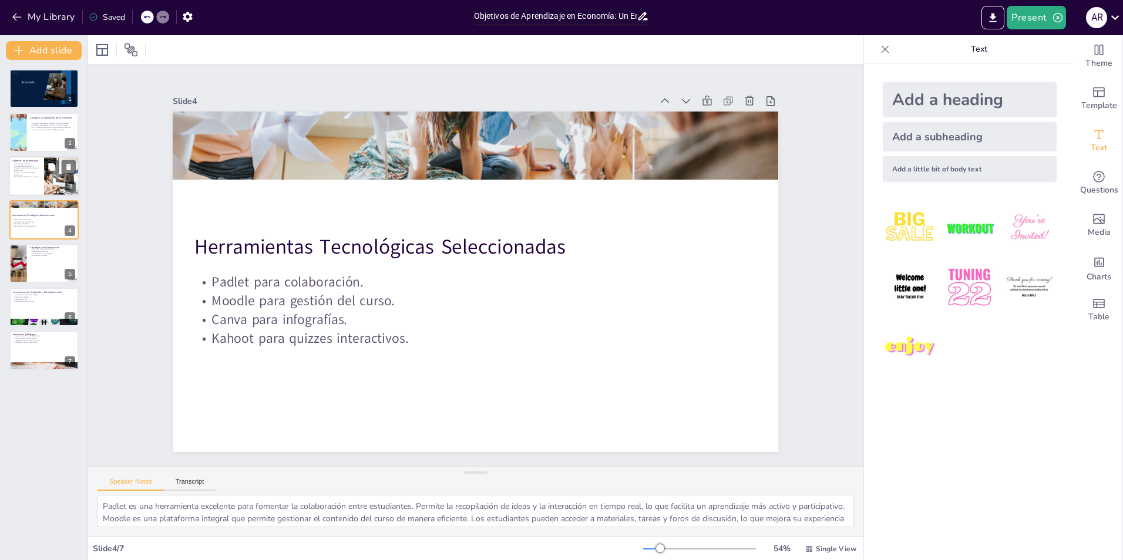
click at [44, 174] on div at bounding box center [61, 176] width 67 height 40
type textarea "La comprensión de los conceptos fundamentales es esencial para cualquier estudi…"
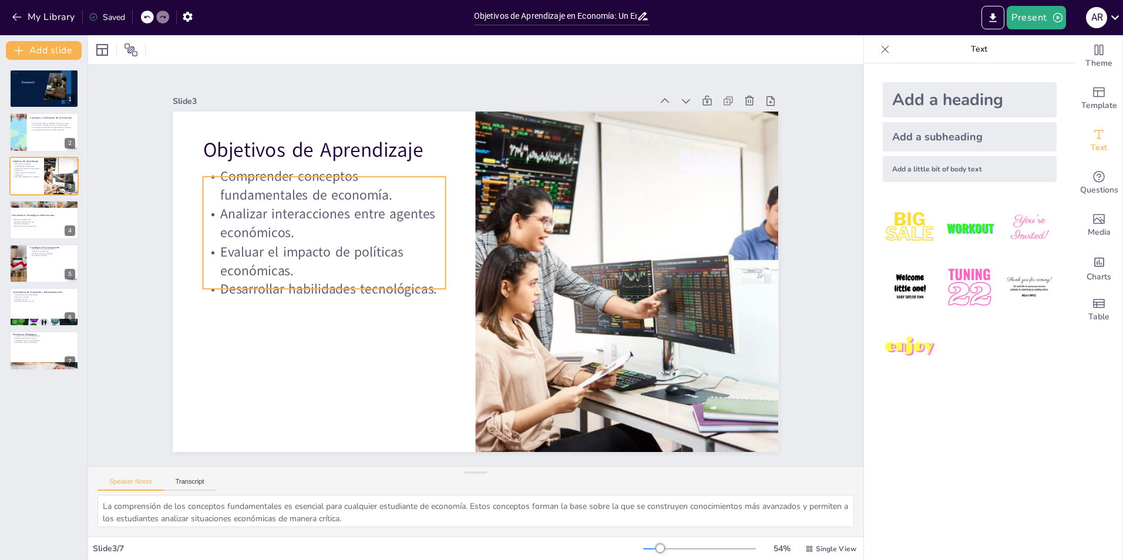
click at [315, 249] on p "Evaluar el impacto de políticas económicas." at bounding box center [325, 245] width 245 height 63
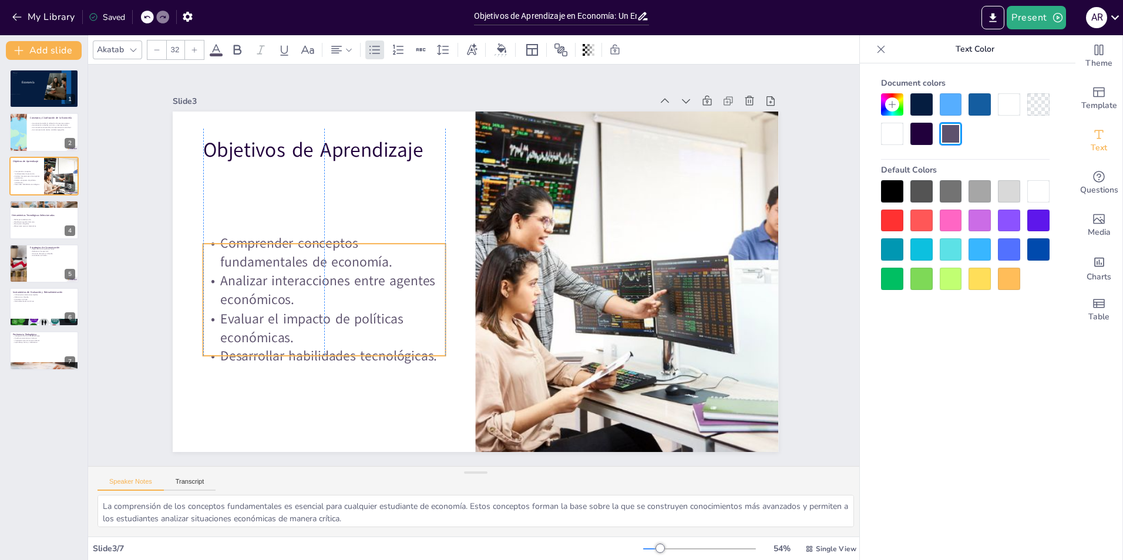
drag, startPoint x: 342, startPoint y: 235, endPoint x: 341, endPoint y: 303, distance: 68.1
click at [341, 267] on p "Analizar interacciones entre agentes económicos." at bounding box center [366, 158] width 173 height 218
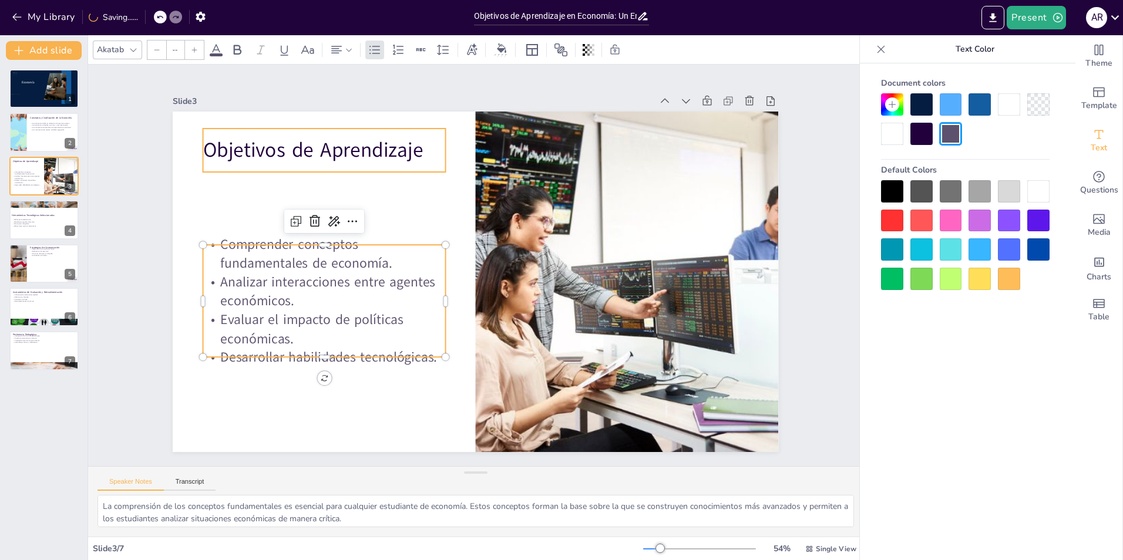
type input "48"
click at [333, 156] on p "Objetivos de Aprendizaje" at bounding box center [351, 121] width 243 height 78
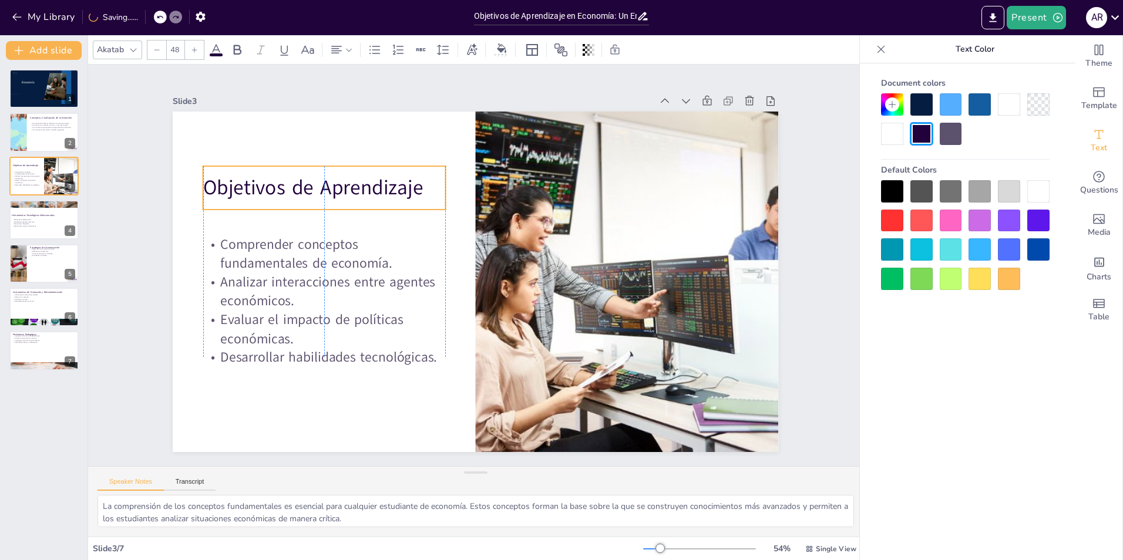
drag, startPoint x: 348, startPoint y: 173, endPoint x: 347, endPoint y: 188, distance: 15.3
click at [347, 188] on p "Objetivos de Aprendizaje" at bounding box center [344, 158] width 243 height 78
click at [50, 266] on div at bounding box center [44, 264] width 70 height 40
type textarea "Las clases en vivo a través de Zoom permiten una interacción directa entre estu…"
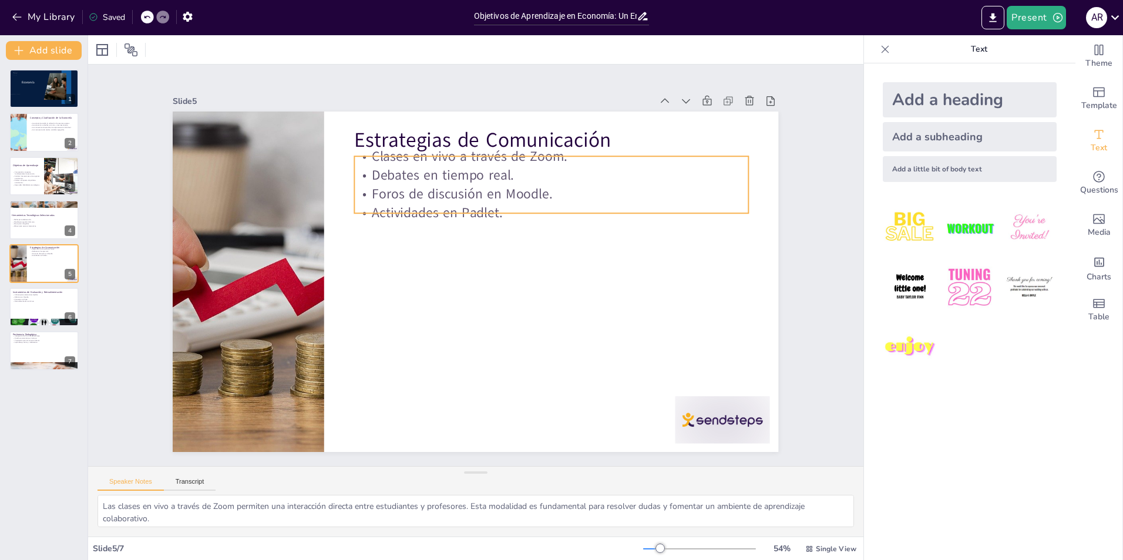
click at [445, 180] on p "Debates en tiempo real." at bounding box center [581, 213] width 367 height 177
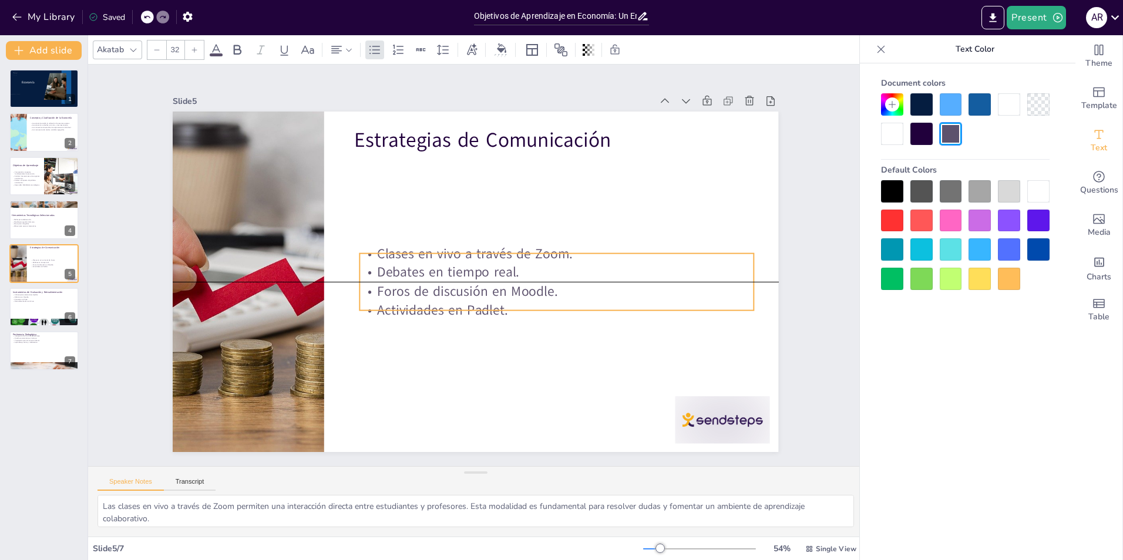
drag, startPoint x: 456, startPoint y: 230, endPoint x: 461, endPoint y: 278, distance: 49.0
click at [461, 278] on p "Foros de discusión en Moodle." at bounding box center [545, 316] width 380 height 140
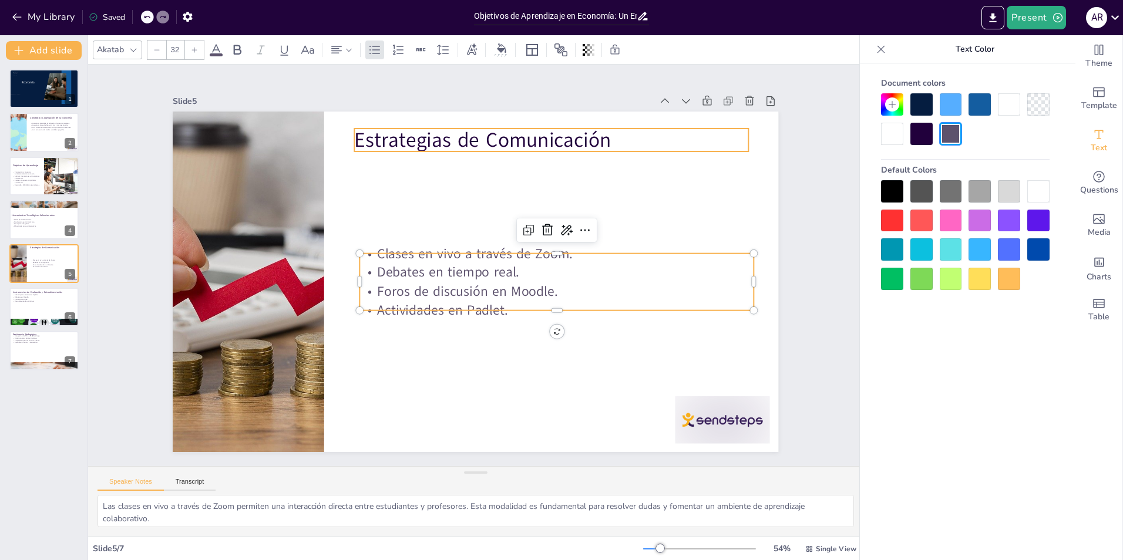
click at [466, 137] on p "Estrategias de Comunicación" at bounding box center [596, 182] width 371 height 186
type input "48"
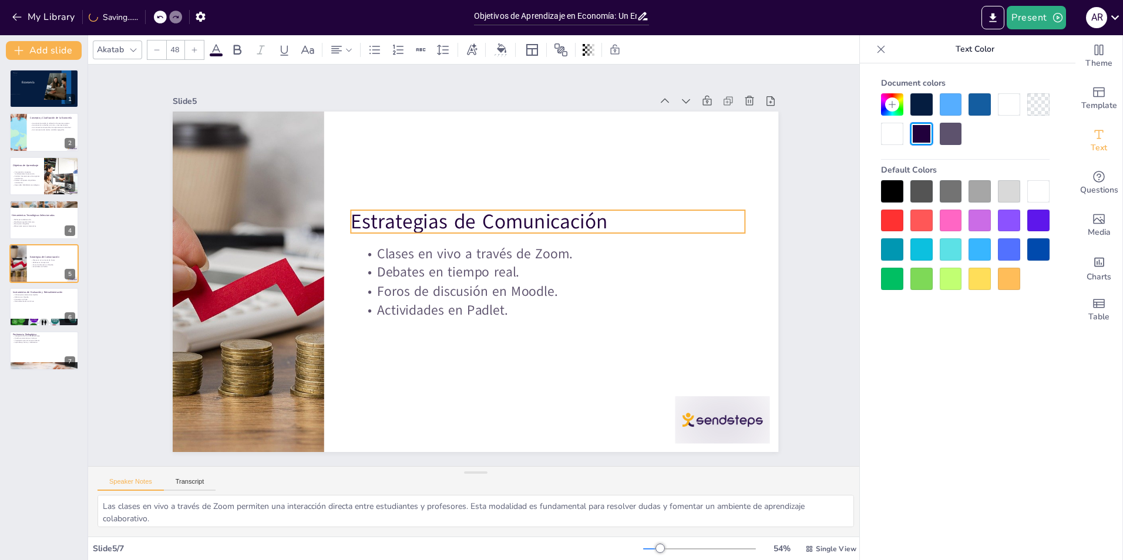
drag, startPoint x: 478, startPoint y: 176, endPoint x: 480, endPoint y: 213, distance: 37.1
click at [480, 213] on p "Estrategias de Comunicación" at bounding box center [555, 238] width 391 height 110
click at [718, 435] on div at bounding box center [685, 468] width 102 height 66
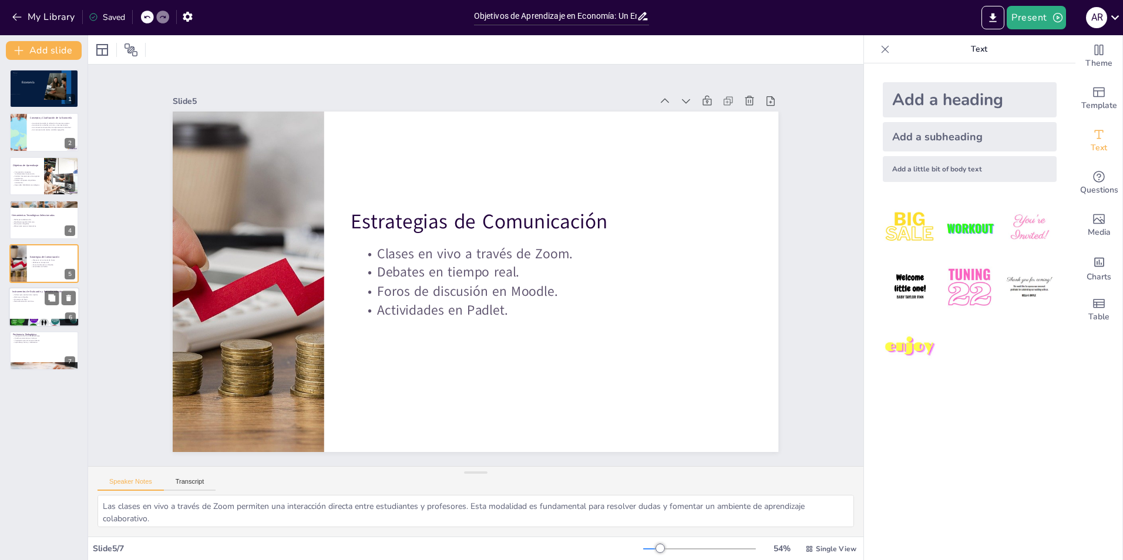
click at [42, 314] on div at bounding box center [44, 307] width 70 height 40
type textarea "Kahoot es una herramienta eficaz para realizar evaluaciones rápidas. Ofrece ret…"
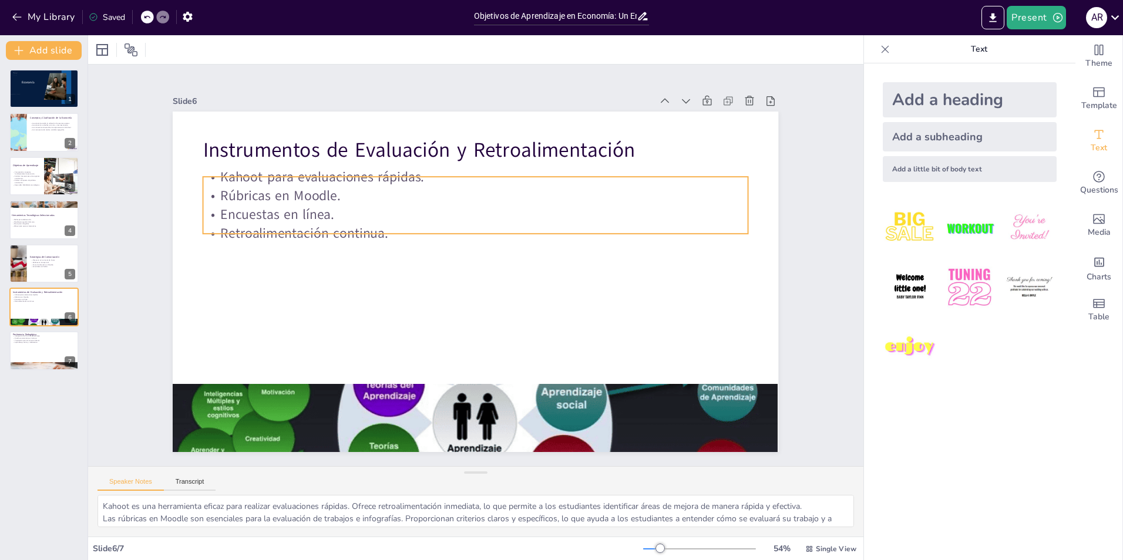
click at [281, 194] on p "Rúbricas en Moodle." at bounding box center [483, 196] width 544 height 76
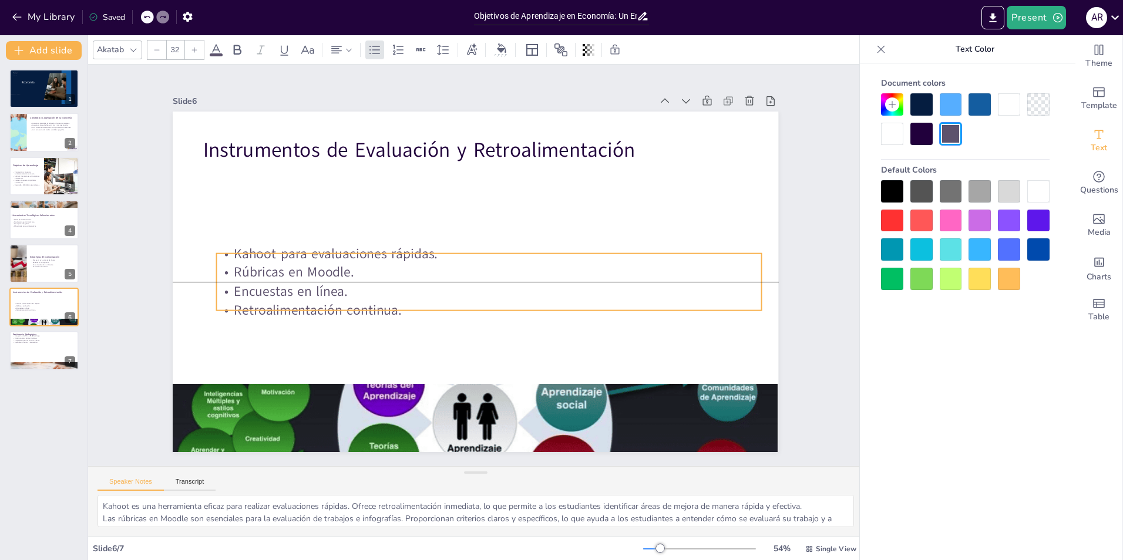
drag, startPoint x: 291, startPoint y: 199, endPoint x: 301, endPoint y: 277, distance: 79.3
click at [301, 277] on p "Rúbricas en Moodle." at bounding box center [487, 276] width 537 height 132
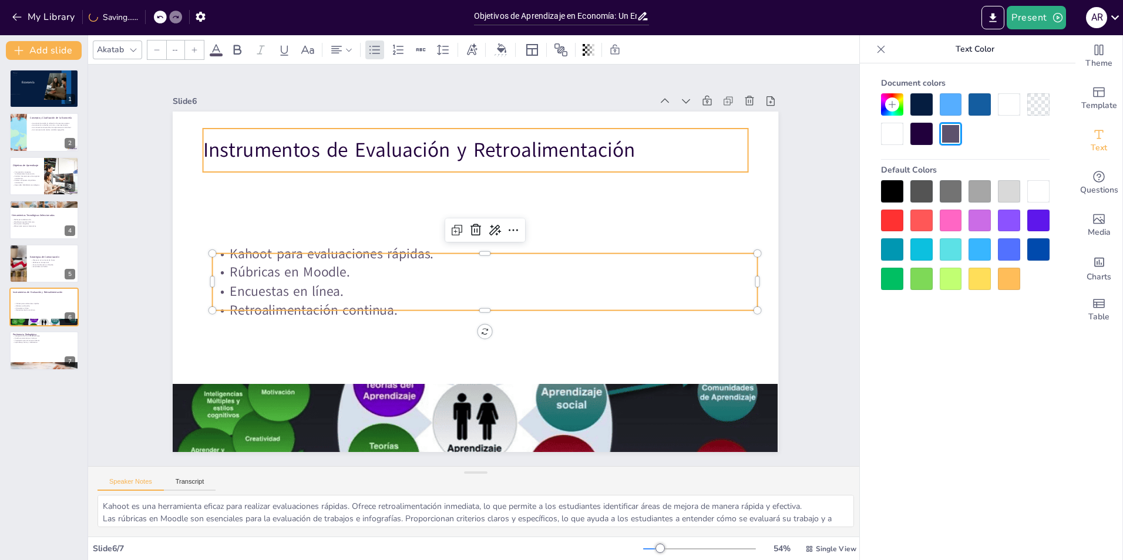
type input "48"
click at [368, 143] on p "Instrumentos de Evaluación y Retroalimentación" at bounding box center [561, 189] width 386 height 424
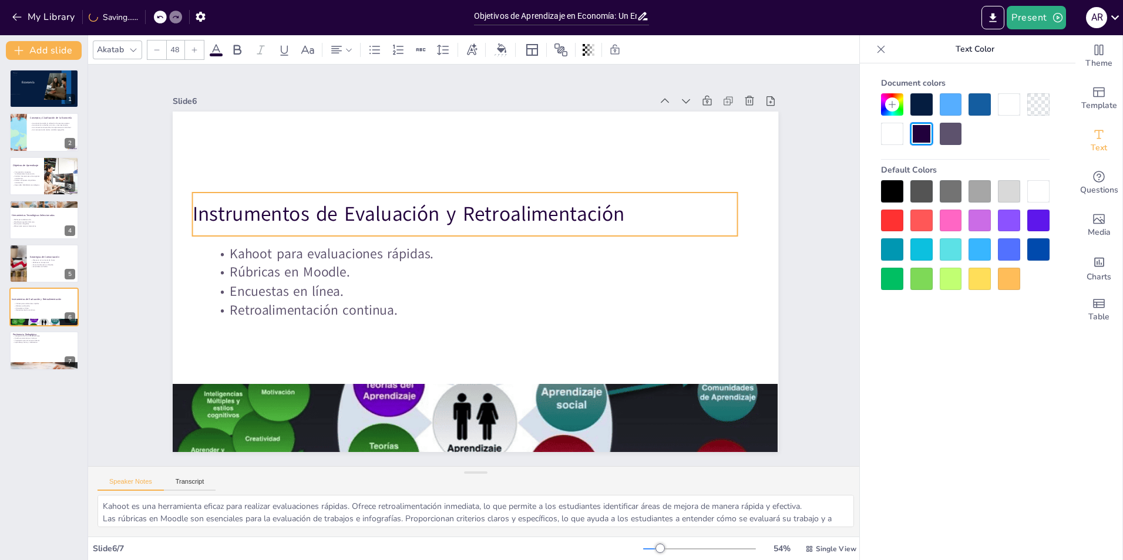
drag, startPoint x: 351, startPoint y: 142, endPoint x: 340, endPoint y: 206, distance: 64.9
click at [340, 206] on p "Instrumentos de Evaluación y Retroalimentación" at bounding box center [476, 214] width 539 height 142
click at [32, 135] on div at bounding box center [44, 133] width 70 height 40
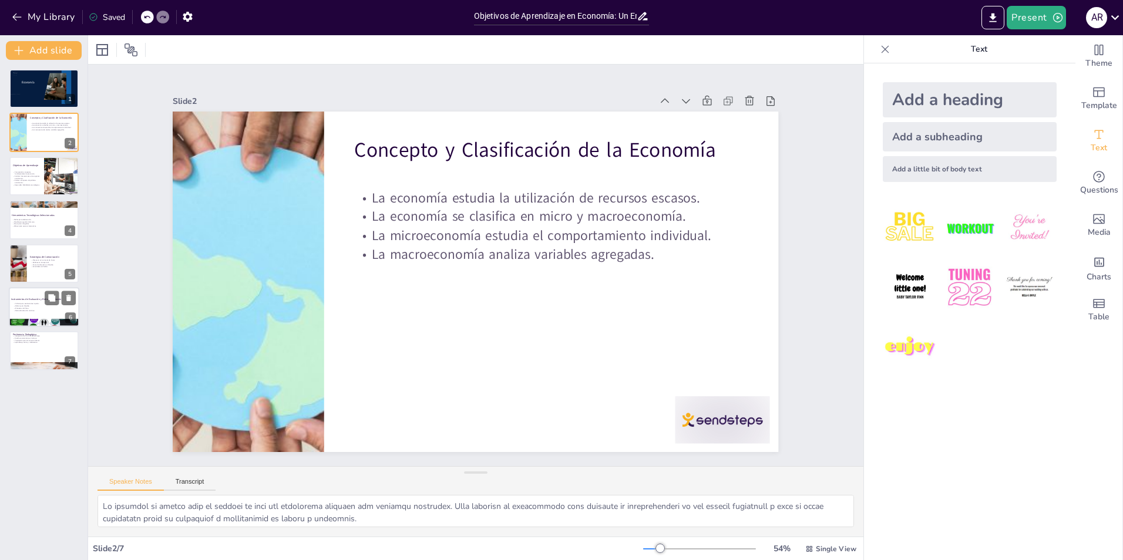
click at [38, 304] on p "Kahoot para evaluaciones rápidas." at bounding box center [45, 304] width 63 height 2
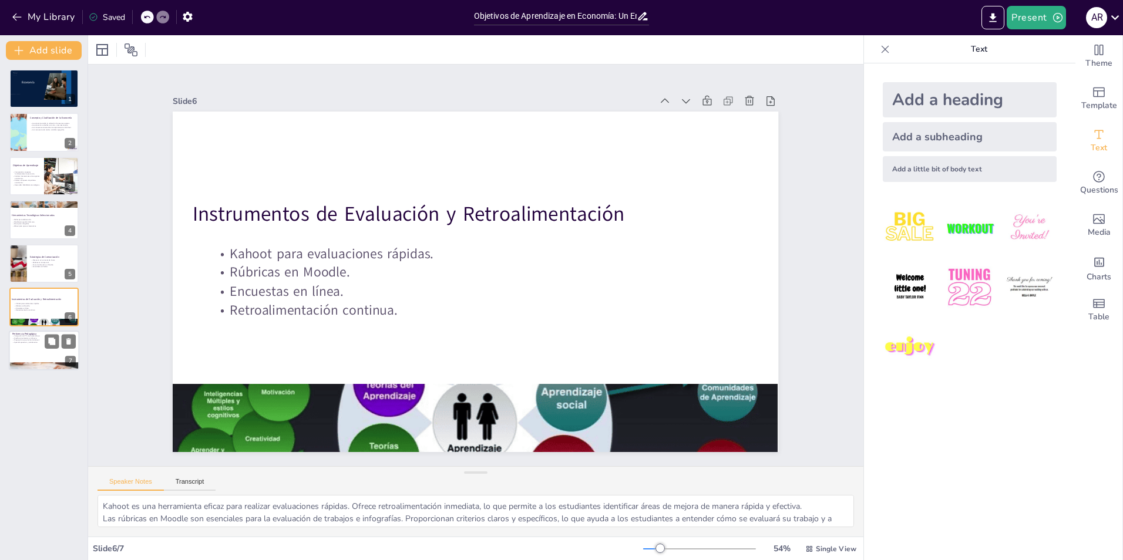
click at [23, 347] on div at bounding box center [44, 351] width 70 height 40
type textarea "La integración de TIC es esencial para crear un ambiente de aprendizaje dinámic…"
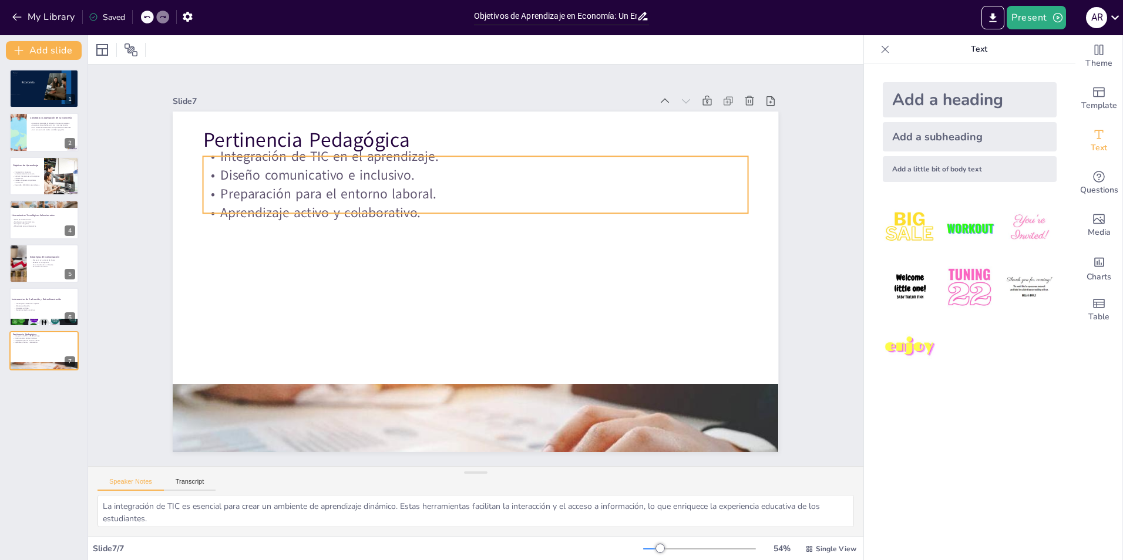
click at [348, 173] on p "Diseño comunicativo e inclusivo." at bounding box center [485, 176] width 544 height 76
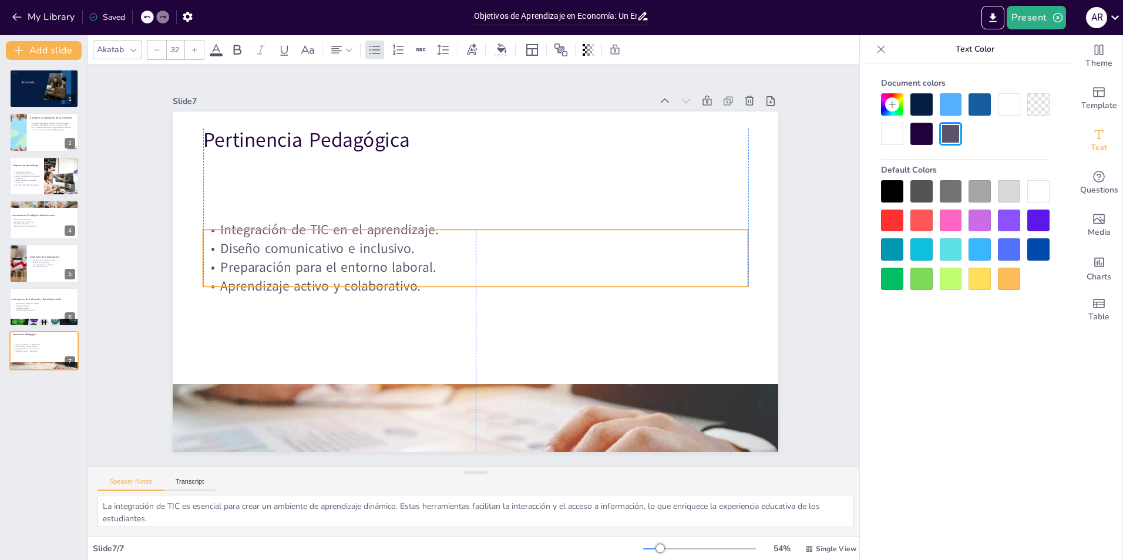
drag, startPoint x: 350, startPoint y: 218, endPoint x: 352, endPoint y: 252, distance: 34.2
click at [352, 252] on p "Diseño comunicativo e inclusivo." at bounding box center [486, 251] width 452 height 335
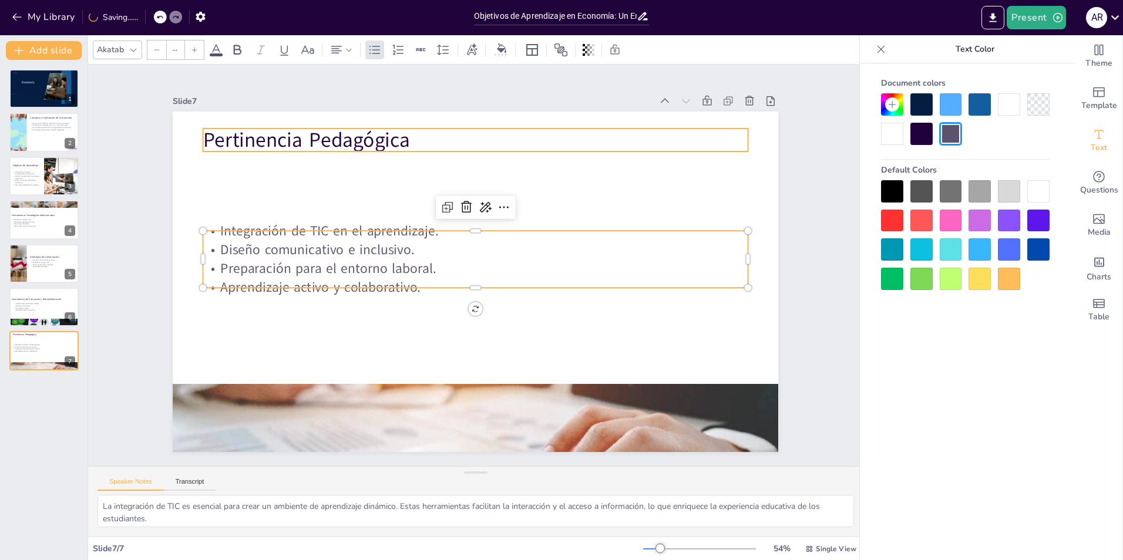
click at [325, 139] on p "Pertinencia Pedagógica" at bounding box center [502, 142] width 539 height 141
type input "48"
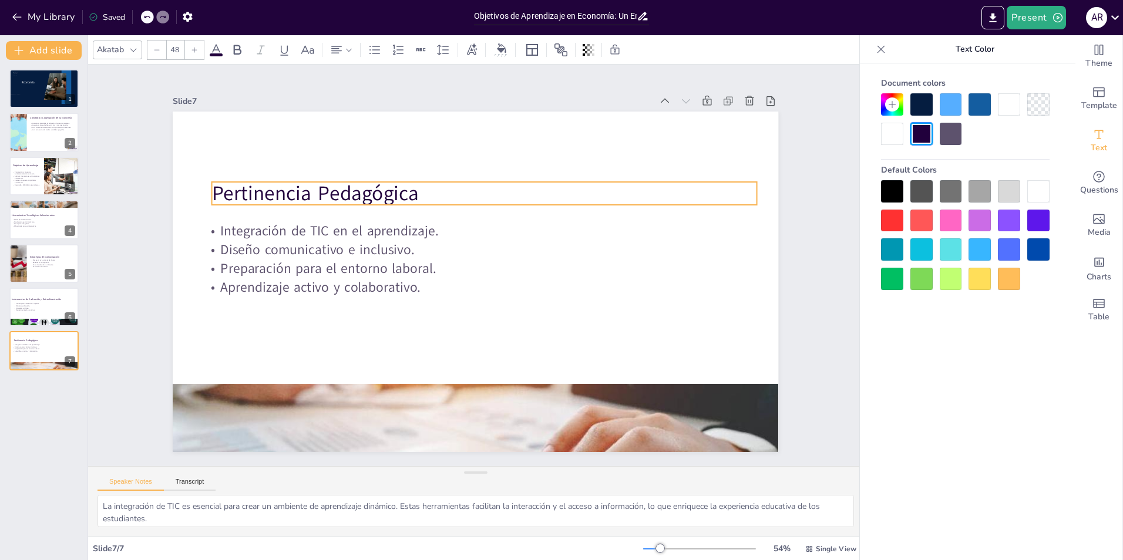
drag, startPoint x: 330, startPoint y: 187, endPoint x: 336, endPoint y: 193, distance: 8.3
click at [336, 193] on p "Pertinencia Pedagógica" at bounding box center [492, 194] width 545 height 85
click at [996, 18] on icon "Export to PowerPoint" at bounding box center [993, 17] width 7 height 9
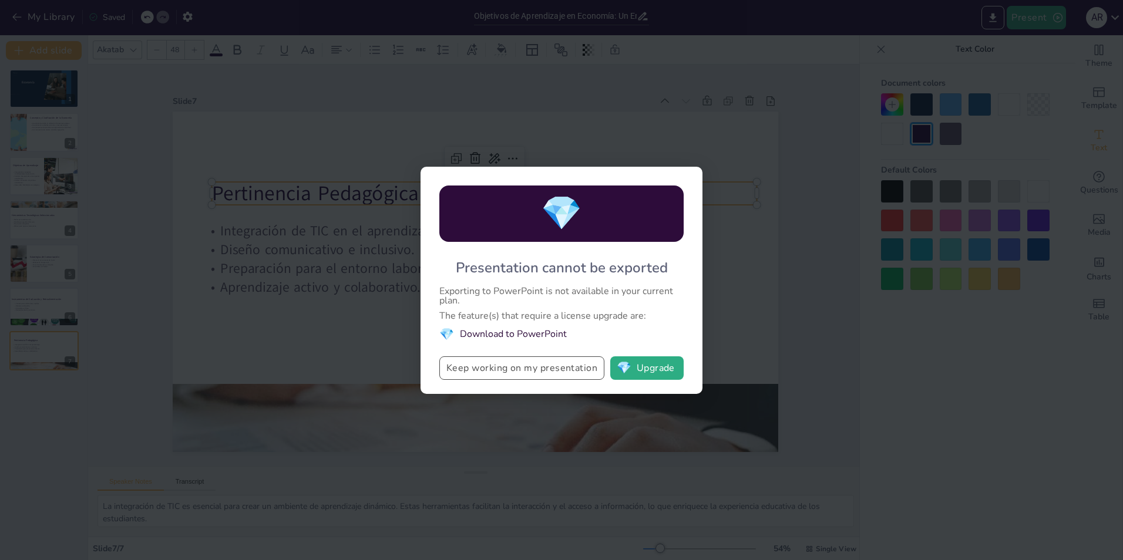
click at [558, 374] on button "Keep working on my presentation" at bounding box center [521, 368] width 165 height 23
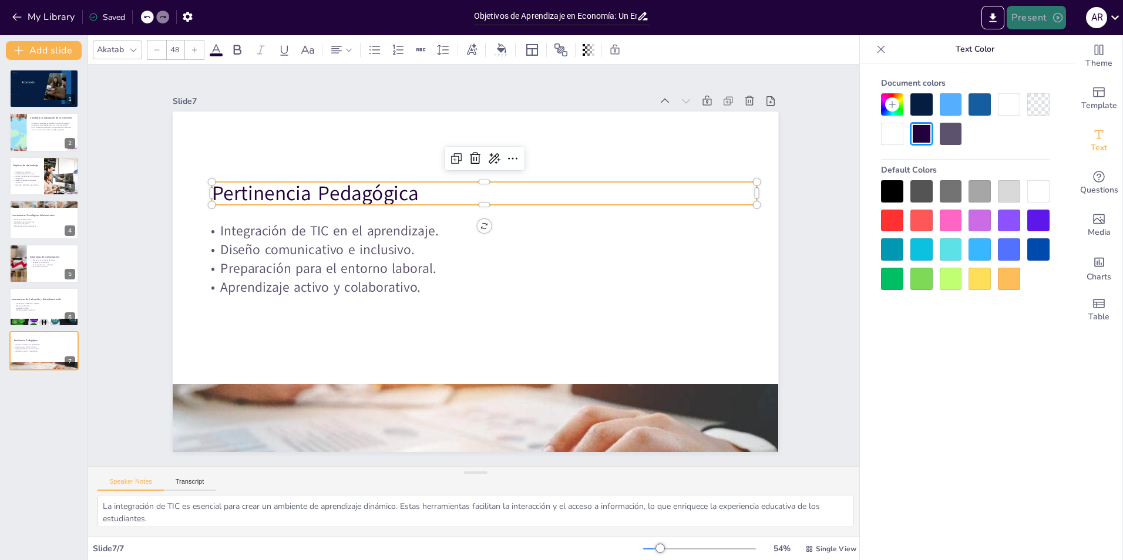
click at [1039, 19] on button "Present" at bounding box center [1036, 17] width 59 height 23
click at [1041, 44] on li "Preview presentation" at bounding box center [1054, 43] width 92 height 19
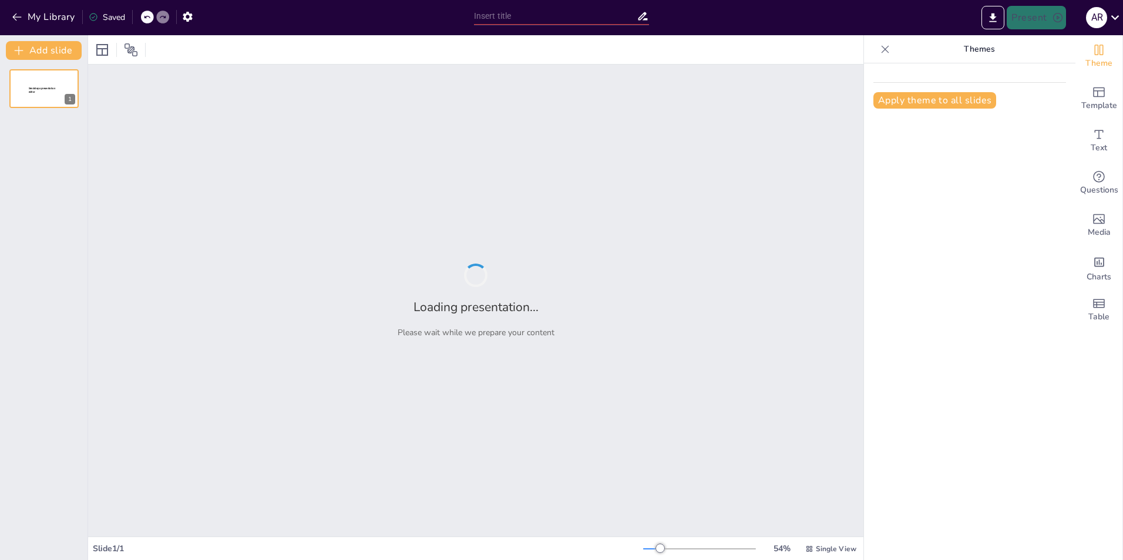
type input "Objetivos de Aprendizaje en Economía: Un Enfoque Integral"
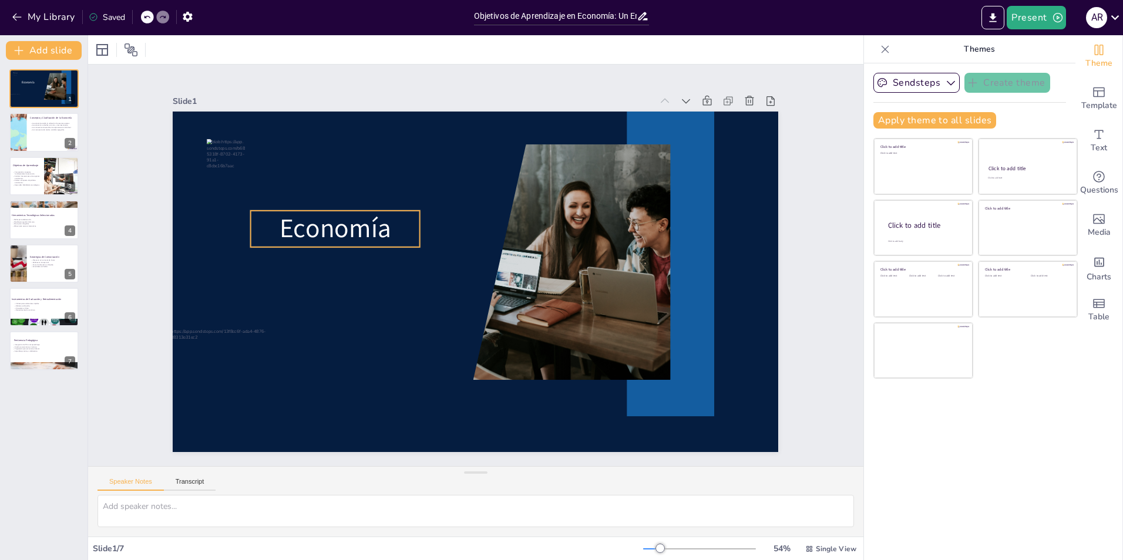
click at [324, 224] on span "Economía" at bounding box center [346, 201] width 116 height 58
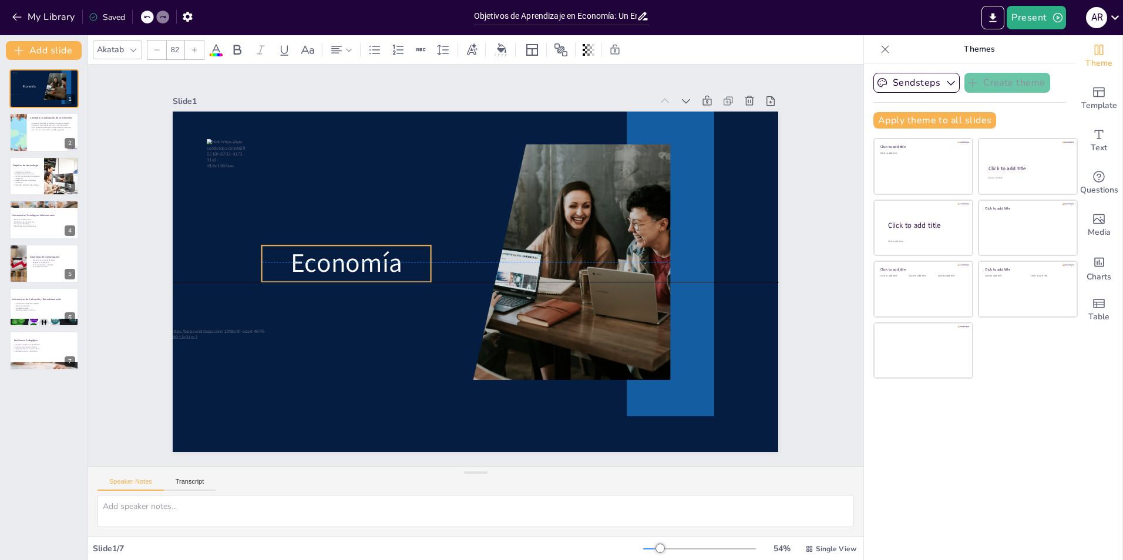
click at [347, 250] on span "Economía" at bounding box center [358, 211] width 116 height 78
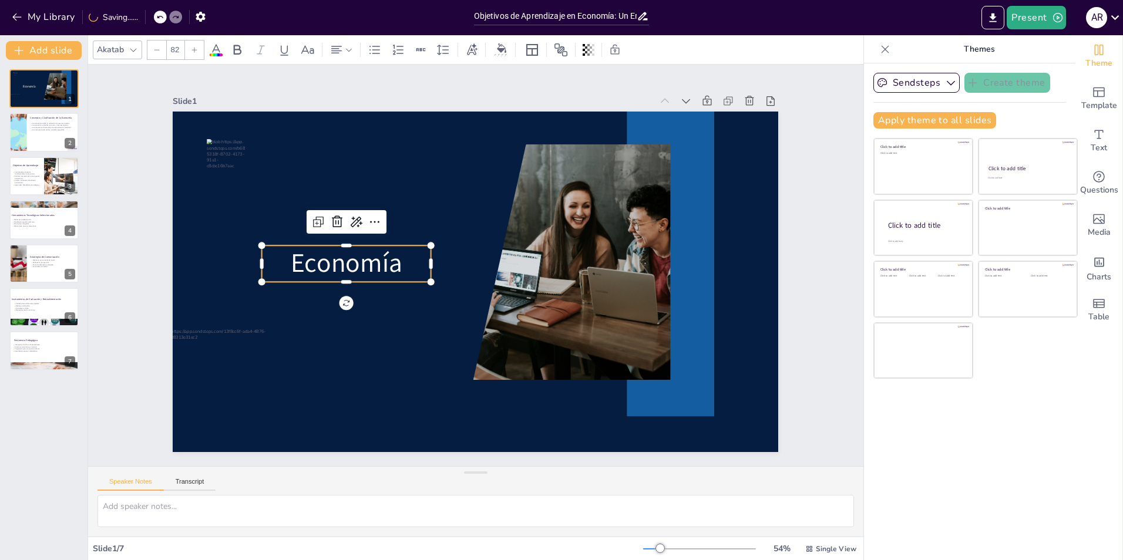
click at [401, 261] on p "Economía" at bounding box center [353, 223] width 172 height 87
drag, startPoint x: 185, startPoint y: 53, endPoint x: 174, endPoint y: 53, distance: 10.6
click at [185, 52] on div at bounding box center [194, 50] width 19 height 19
click at [176, 51] on input "83" at bounding box center [175, 50] width 16 height 19
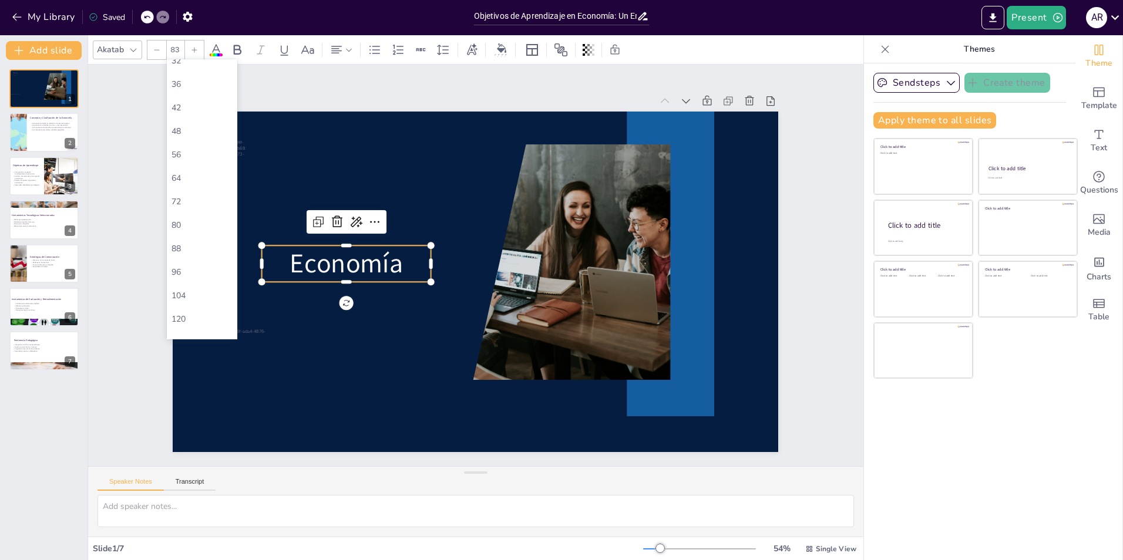
scroll to position [260, 0]
click at [188, 276] on div "104" at bounding box center [202, 280] width 61 height 11
type input "104"
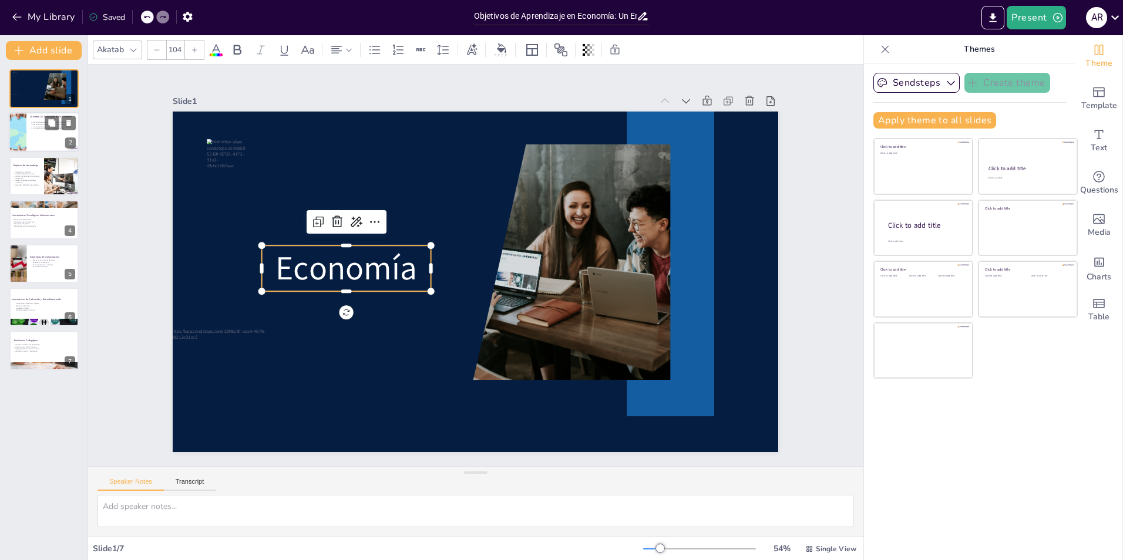
click at [39, 142] on div at bounding box center [44, 133] width 70 height 40
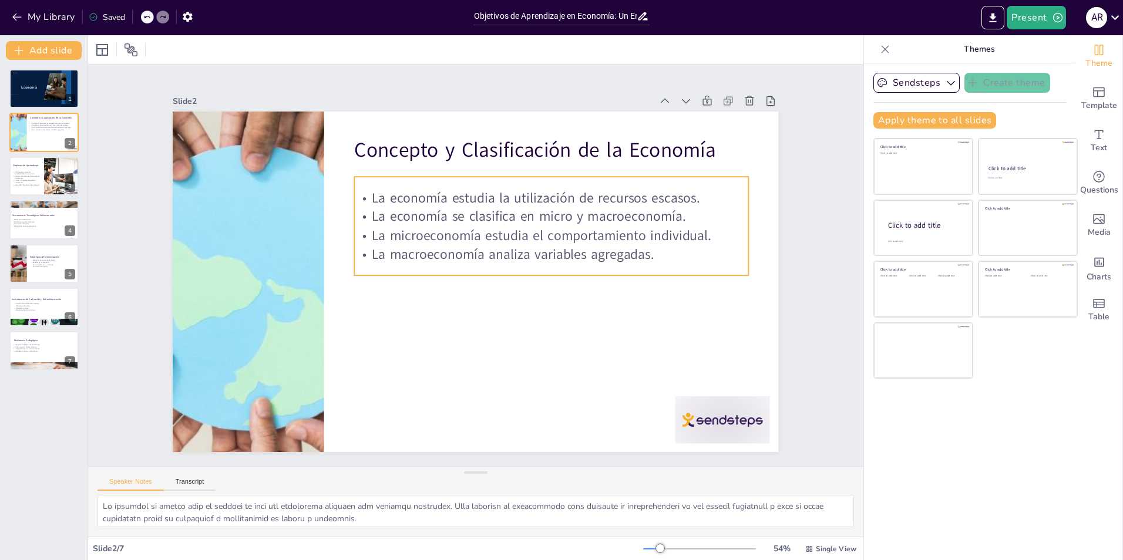
click at [486, 219] on p "La economía se clasifica en micro y macroeconomía." at bounding box center [516, 346] width 60 height 394
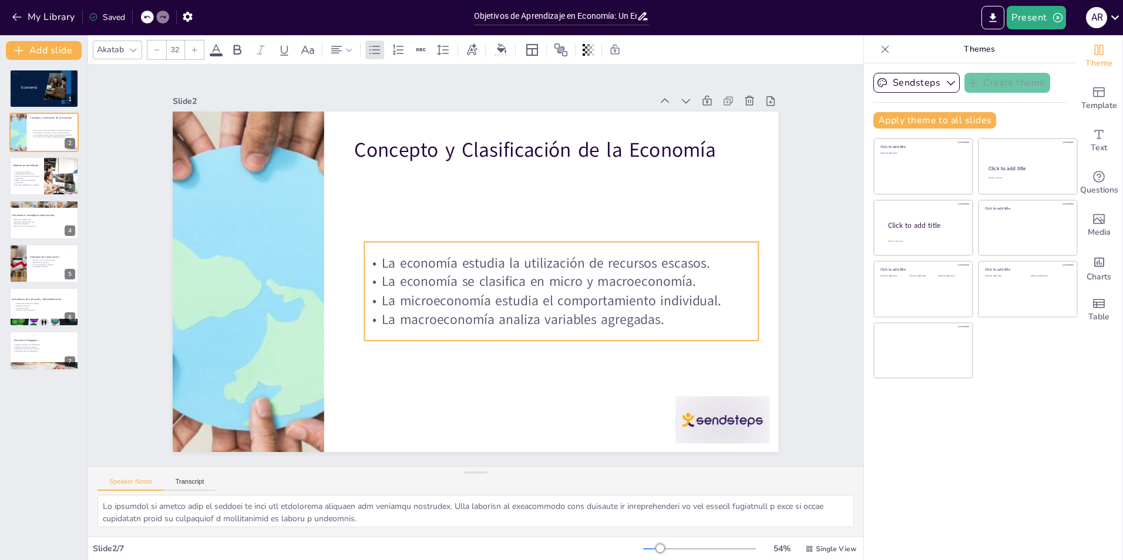
drag, startPoint x: 496, startPoint y: 215, endPoint x: 506, endPoint y: 280, distance: 66.0
click at [506, 280] on p "La economía se clasifica en micro y macroeconomía." at bounding box center [556, 299] width 389 height 100
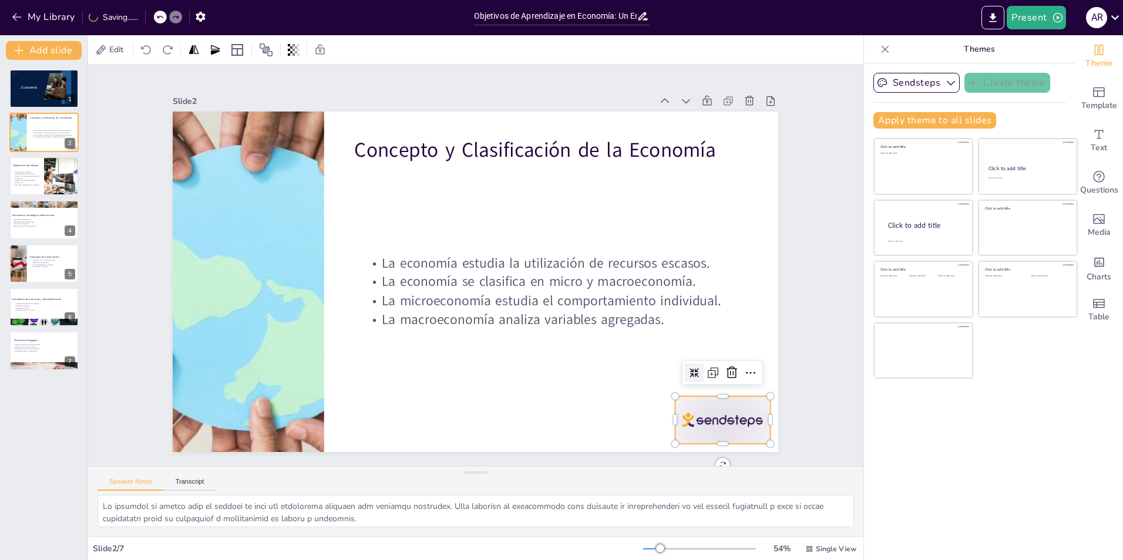
click at [681, 431] on div at bounding box center [705, 445] width 99 height 57
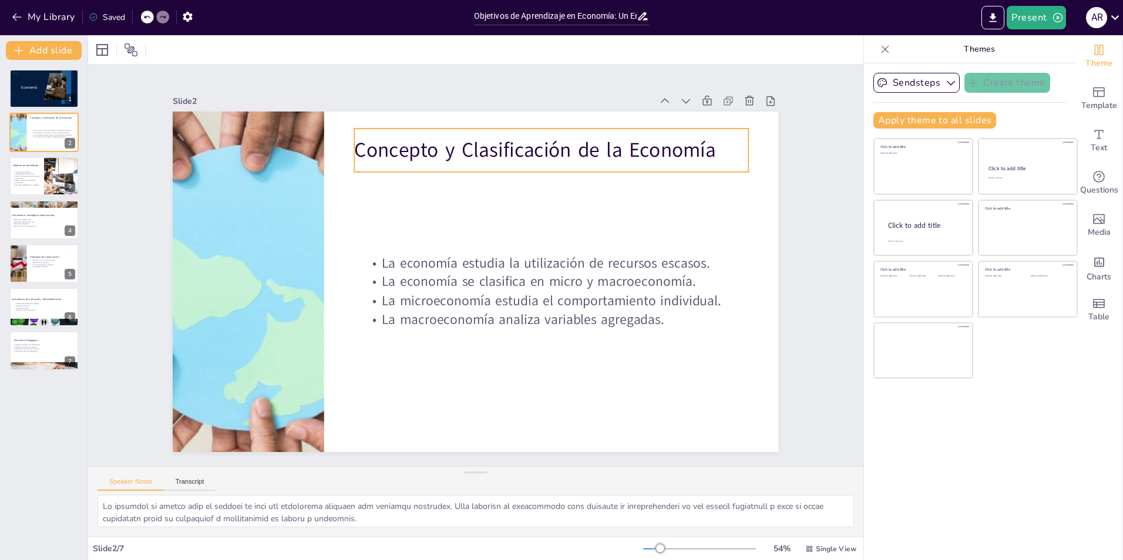
click at [572, 149] on p "Concepto y Clasificación de la Economía" at bounding box center [573, 169] width 391 height 110
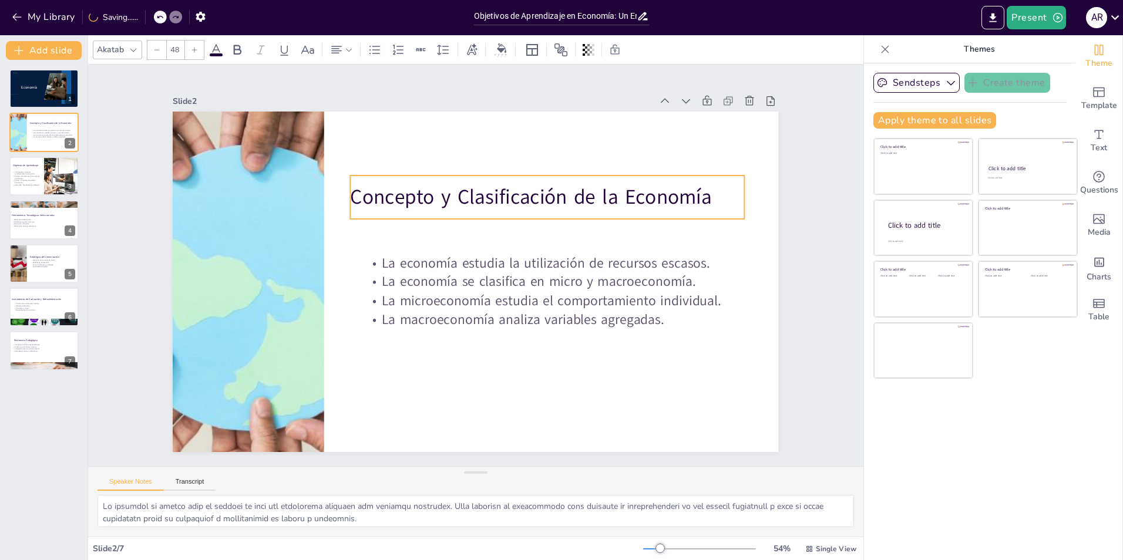
drag, startPoint x: 571, startPoint y: 190, endPoint x: 569, endPoint y: 205, distance: 15.5
click at [569, 209] on p "Concepto y Clasificación de la Economía" at bounding box center [479, 364] width 284 height 311
click at [28, 174] on p "Comprender conceptos fundamentales de economía." at bounding box center [26, 173] width 28 height 4
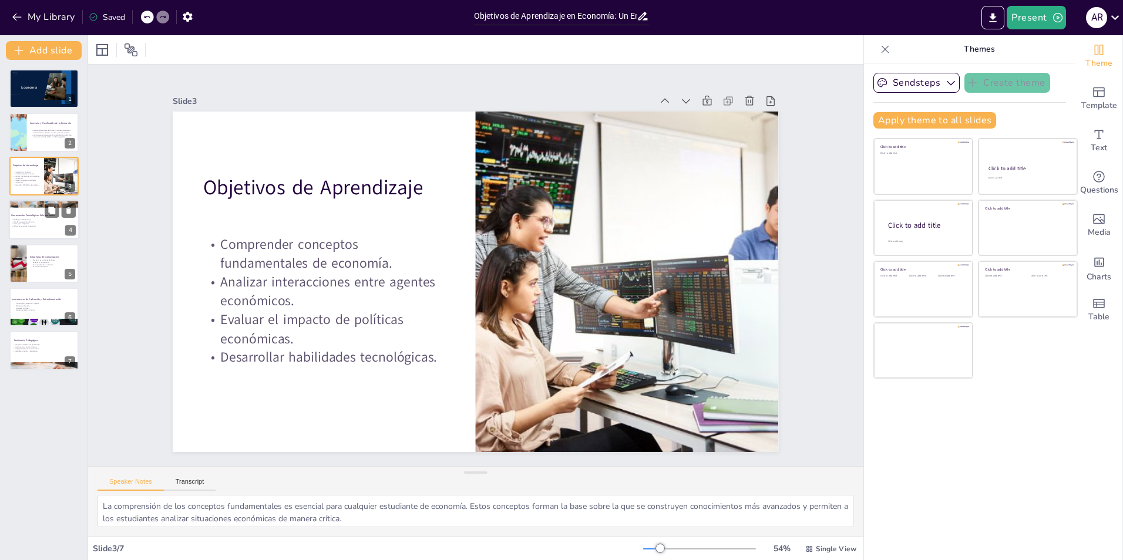
click at [35, 237] on div at bounding box center [44, 220] width 70 height 40
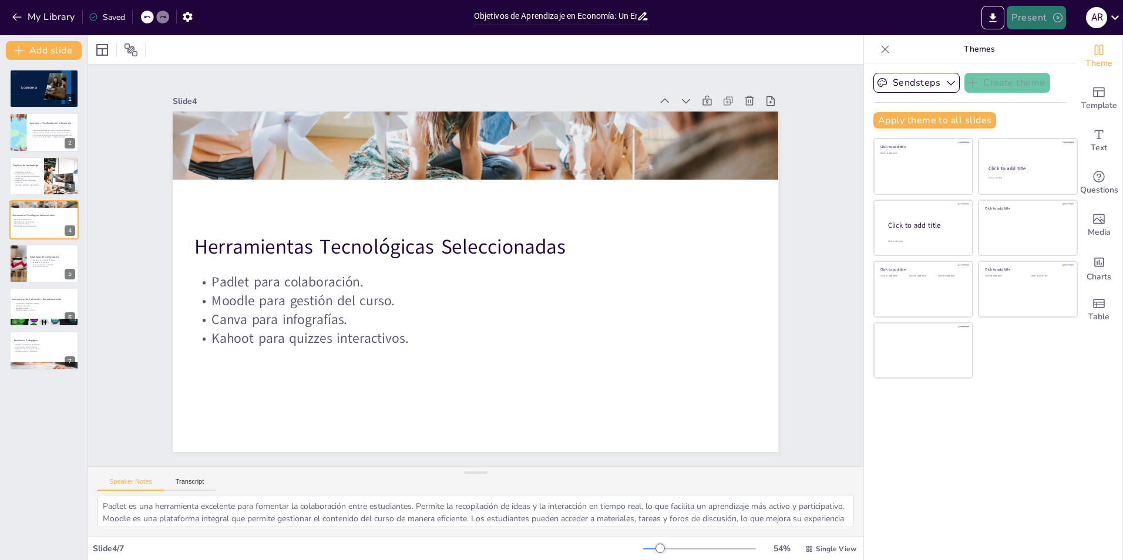
click at [1040, 15] on button "Present" at bounding box center [1036, 17] width 59 height 23
click at [1050, 70] on li "Play presentation" at bounding box center [1054, 72] width 92 height 19
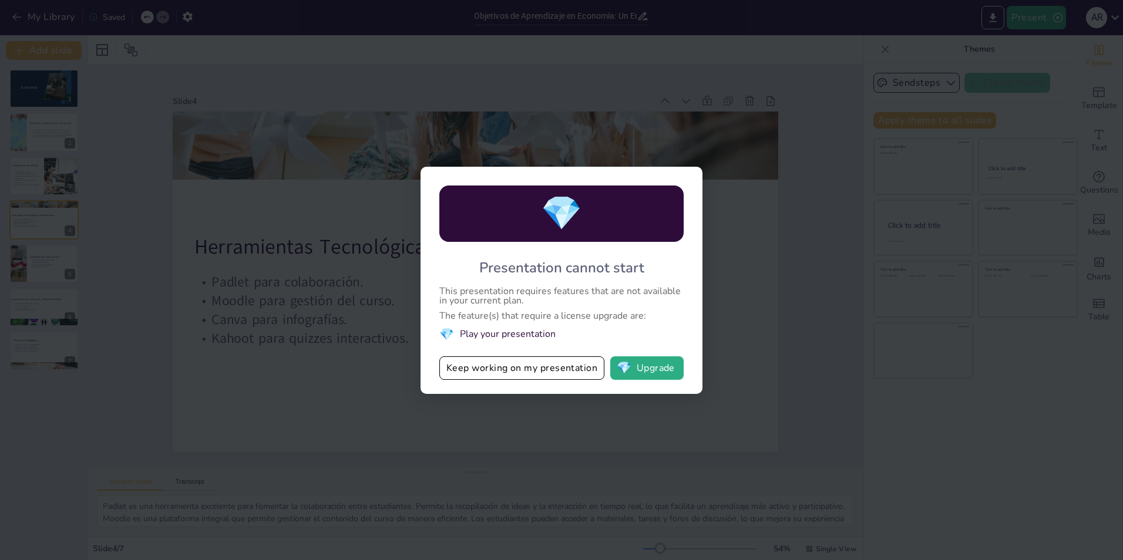
click at [525, 337] on li "💎 Play your presentation" at bounding box center [561, 335] width 244 height 16
click at [506, 335] on li "💎 Play your presentation" at bounding box center [561, 335] width 244 height 16
click at [512, 369] on button "Keep working on my presentation" at bounding box center [521, 368] width 165 height 23
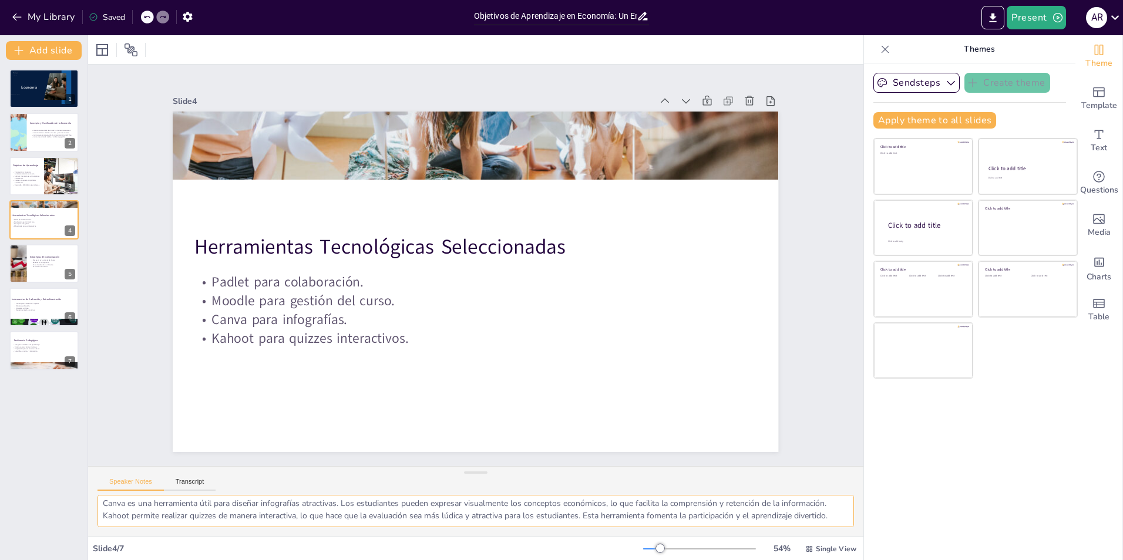
scroll to position [65, 0]
click at [39, 268] on div at bounding box center [44, 264] width 70 height 40
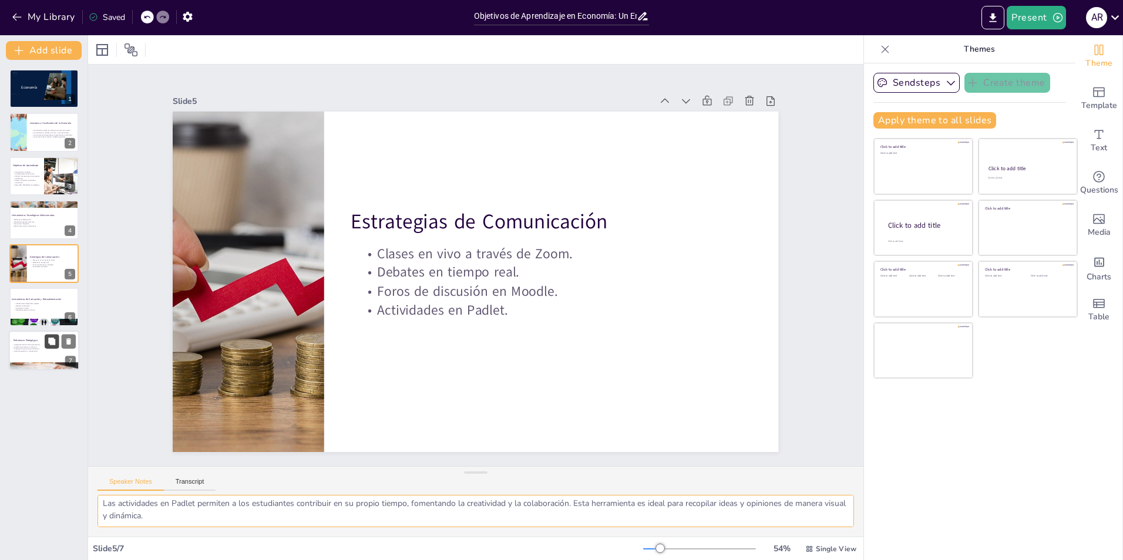
click at [35, 351] on p "Aprendizaje activo y colaborativo." at bounding box center [43, 352] width 63 height 2
type textarea "La integración de TIC es esencial para crear un ambiente de aprendizaje dinámic…"
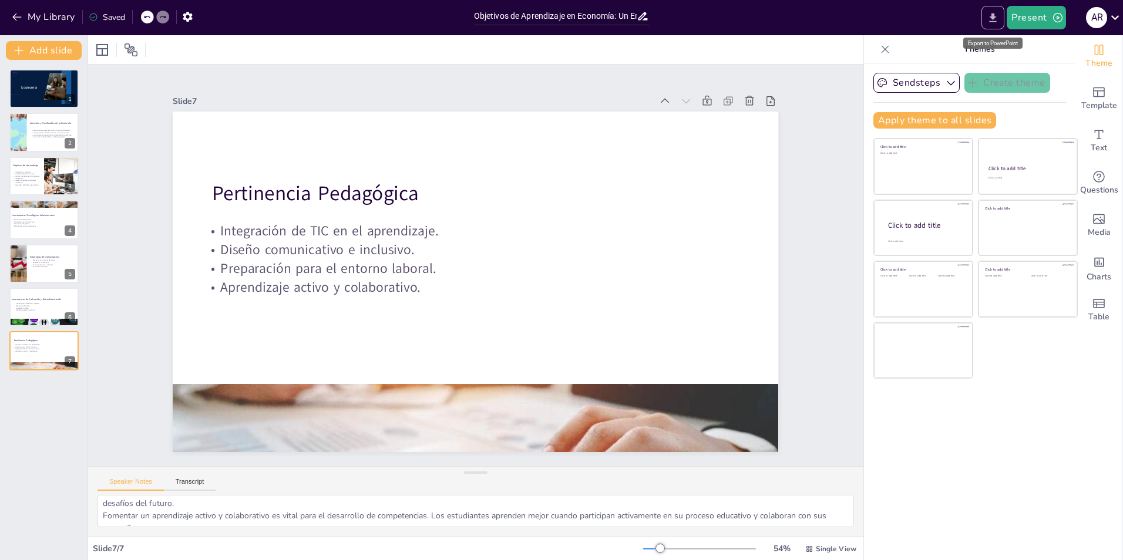
click at [990, 15] on icon "Export to PowerPoint" at bounding box center [993, 18] width 12 height 12
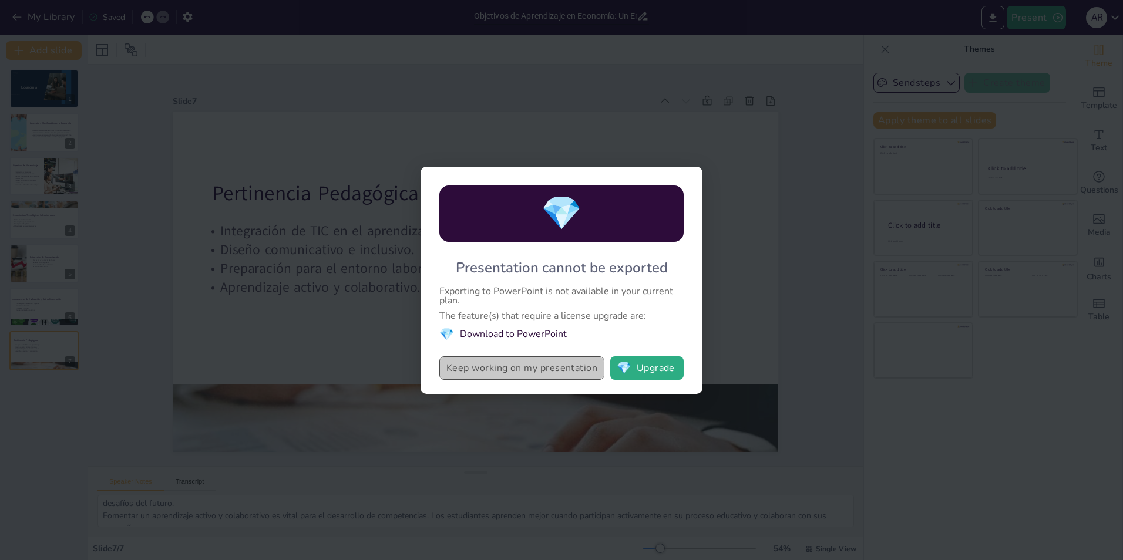
click at [548, 371] on button "Keep working on my presentation" at bounding box center [521, 368] width 165 height 23
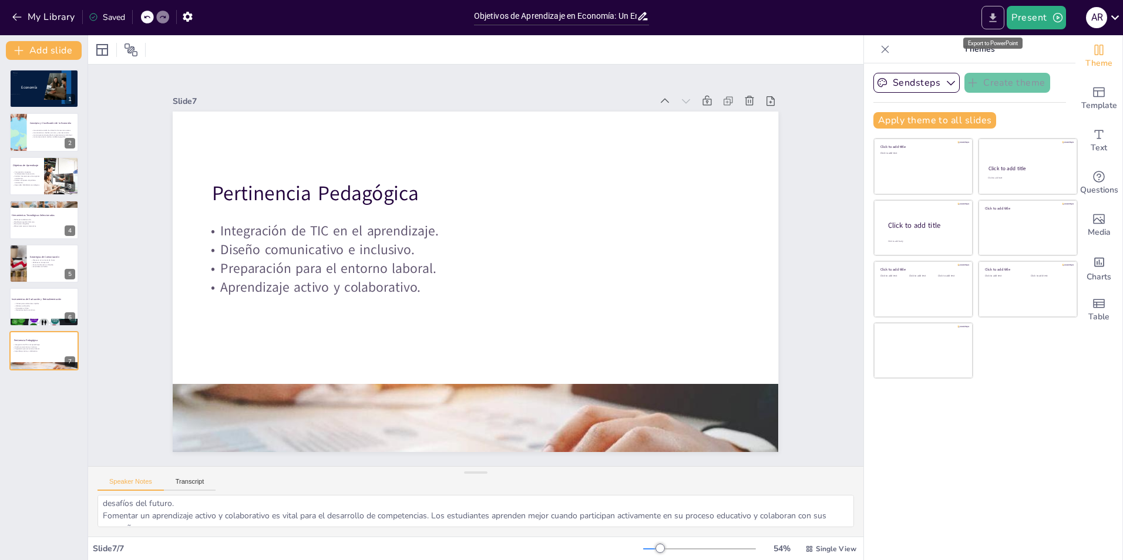
click at [996, 18] on icon "Export to PowerPoint" at bounding box center [993, 17] width 7 height 9
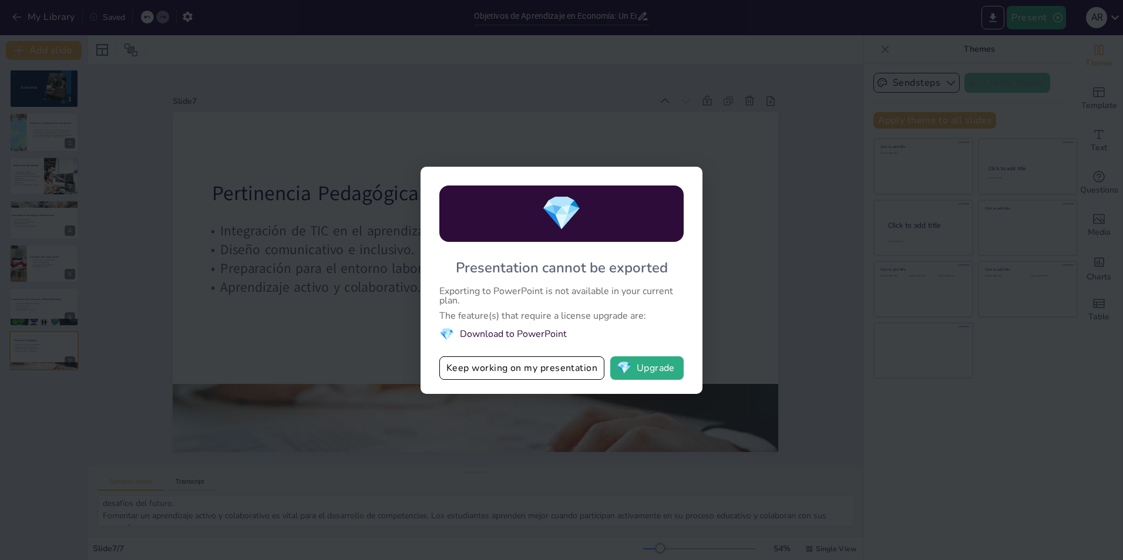
click at [503, 69] on div "💎 Presentation cannot be exported Exporting to PowerPoint is not available in y…" at bounding box center [561, 280] width 1123 height 560
click at [552, 365] on button "Keep working on my presentation" at bounding box center [521, 368] width 165 height 23
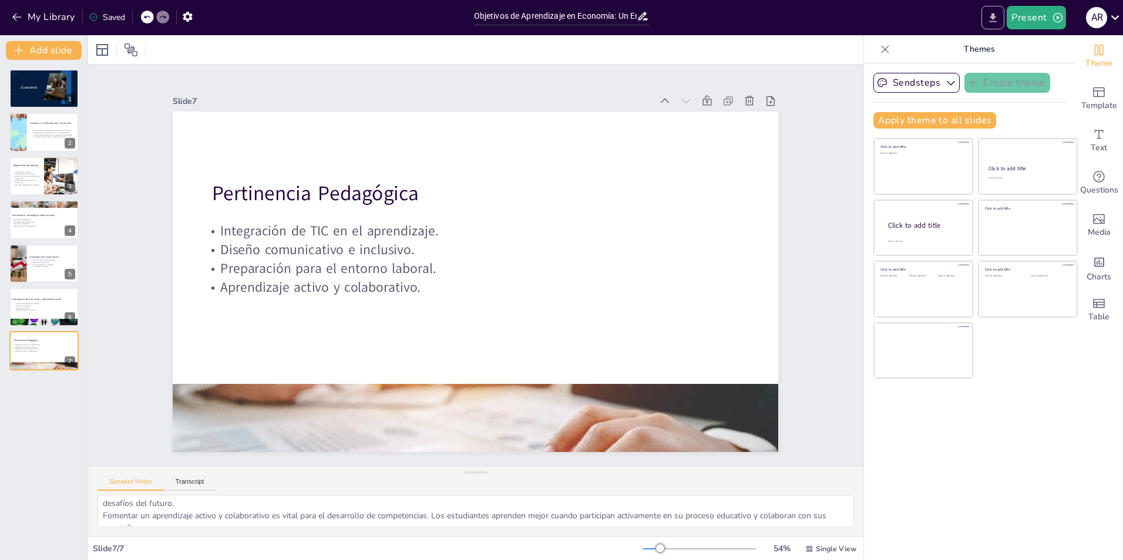
click at [998, 16] on icon "Export to PowerPoint" at bounding box center [993, 18] width 12 height 12
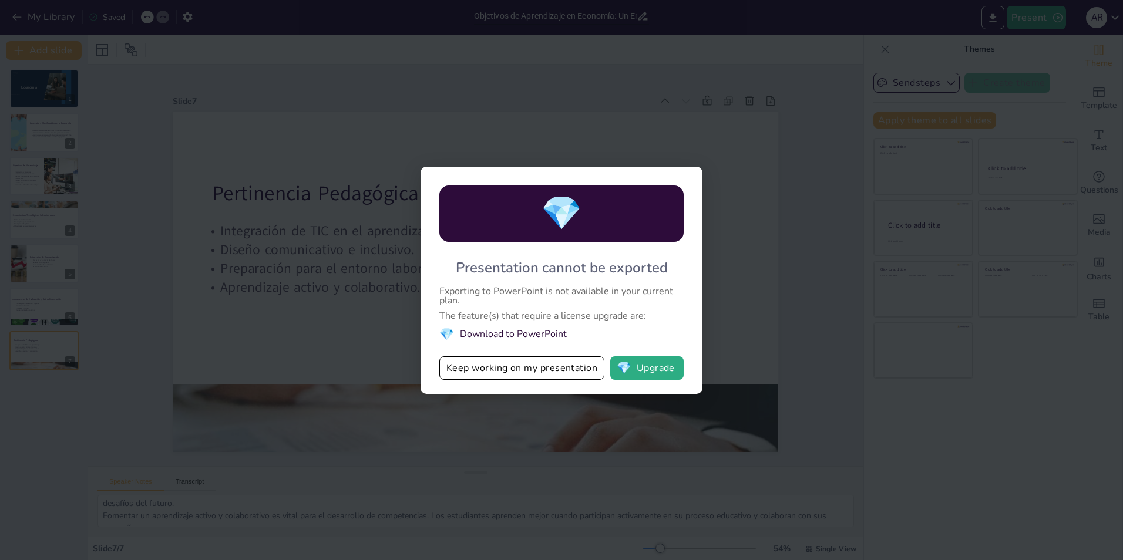
click at [563, 367] on button "Keep working on my presentation" at bounding box center [521, 368] width 165 height 23
